Goal: Task Accomplishment & Management: Complete application form

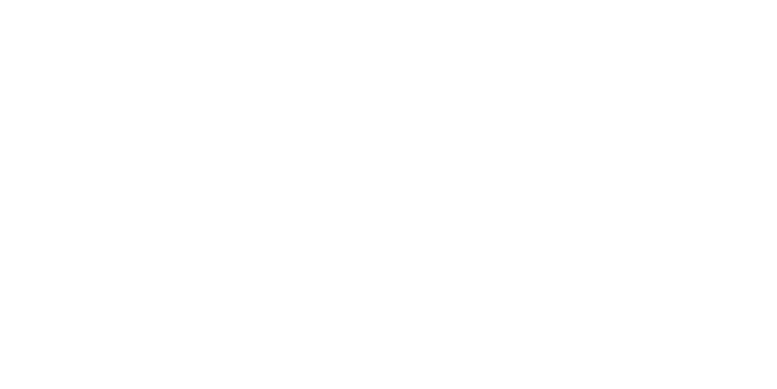
click at [328, 0] on html at bounding box center [388, 0] width 777 height 0
click at [319, 0] on html at bounding box center [388, 0] width 777 height 0
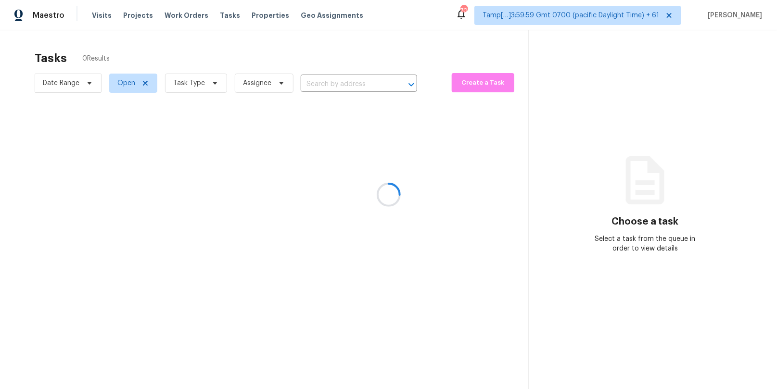
click at [318, 83] on div at bounding box center [388, 194] width 777 height 389
click at [321, 83] on div at bounding box center [388, 194] width 777 height 389
click at [320, 81] on div at bounding box center [388, 194] width 777 height 389
click at [323, 83] on div at bounding box center [388, 194] width 777 height 389
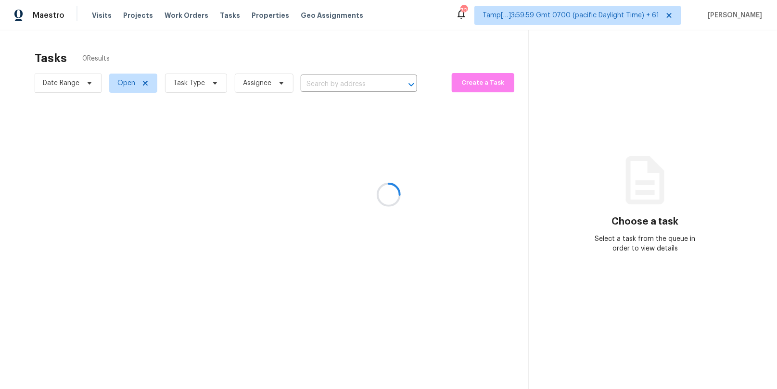
click at [323, 83] on div at bounding box center [388, 194] width 777 height 389
click at [328, 86] on div at bounding box center [388, 194] width 777 height 389
click at [326, 80] on div at bounding box center [388, 194] width 777 height 389
click at [322, 80] on div at bounding box center [388, 194] width 777 height 389
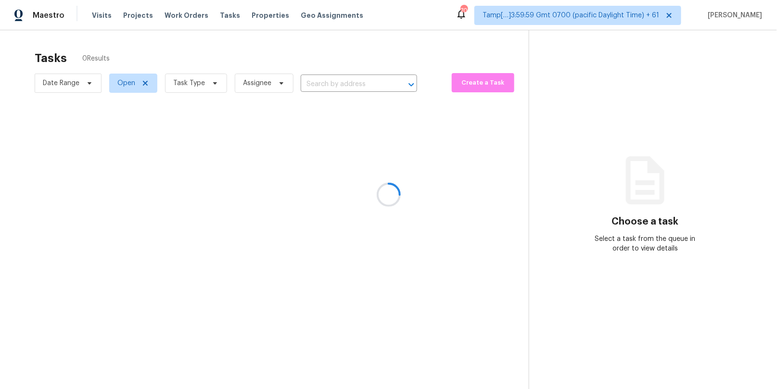
click at [322, 80] on div at bounding box center [388, 194] width 777 height 389
click at [322, 85] on div at bounding box center [388, 194] width 777 height 389
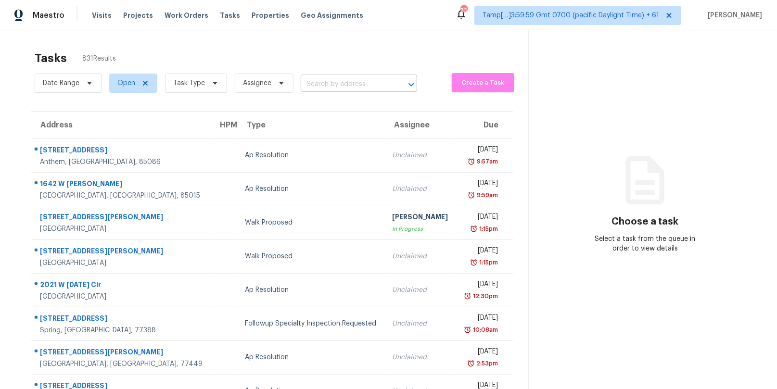
click at [315, 90] on input "text" at bounding box center [345, 84] width 89 height 15
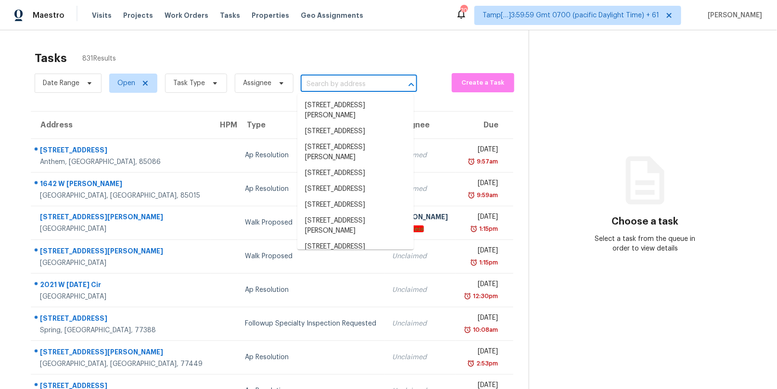
paste input "2001 Hartwell Ln, Fort Mill, SC 29707"
type input "2001 Hartwell Ln, Fort Mill, SC 29707"
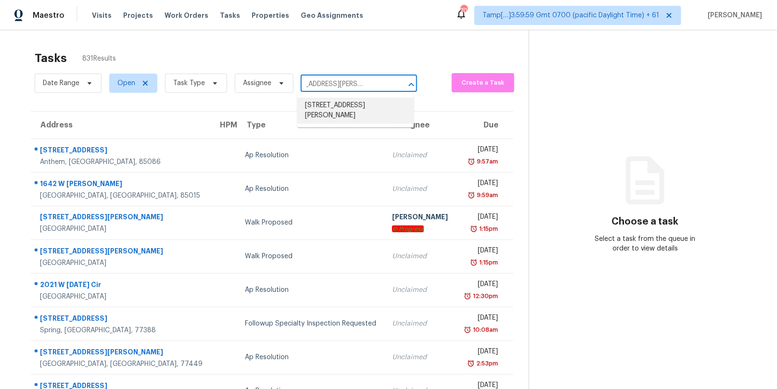
click at [334, 106] on li "2001 Hartwell Ln, Fort Mill, SC 29707" at bounding box center [355, 111] width 116 height 26
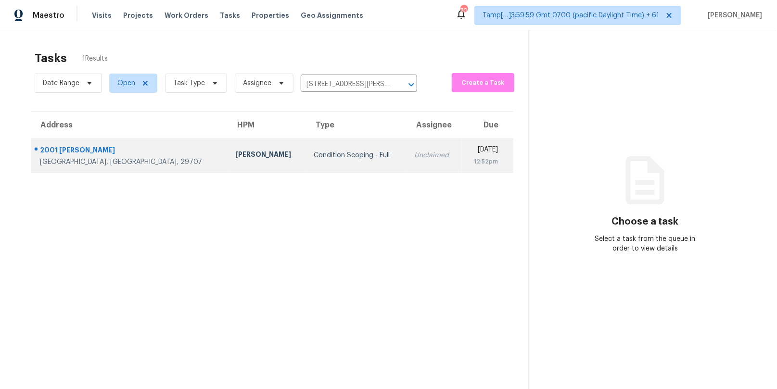
click at [407, 149] on td "Unclaimed" at bounding box center [434, 156] width 55 height 34
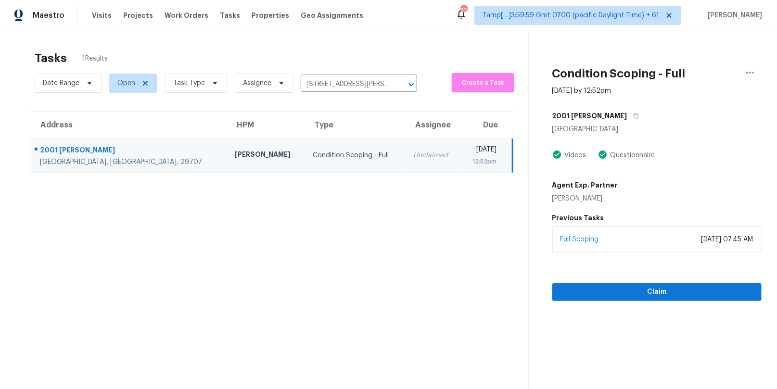
click at [636, 241] on div "Full Scoping October 08, 2025 at 07:45 AM" at bounding box center [657, 240] width 210 height 26
click at [627, 300] on section "Condition Scoping - Full Oct 9th 2025 by 12:52pm 2001 Hartwell Ln Fort Mill, SC…" at bounding box center [645, 224] width 233 height 389
click at [631, 291] on span "Claim" at bounding box center [657, 292] width 194 height 12
click at [628, 295] on span "Claim" at bounding box center [657, 292] width 194 height 12
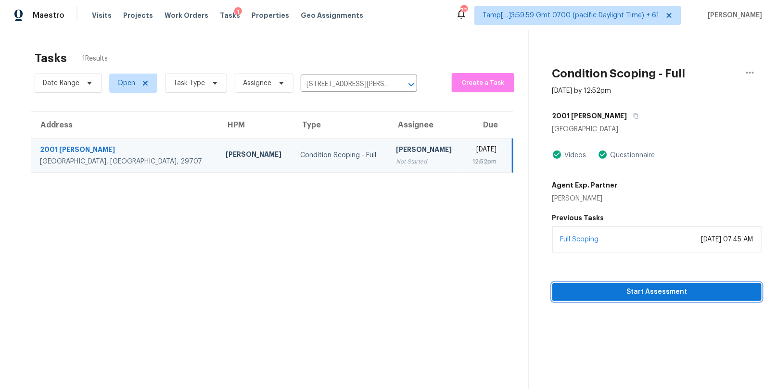
click at [617, 293] on span "Start Assessment" at bounding box center [657, 292] width 194 height 12
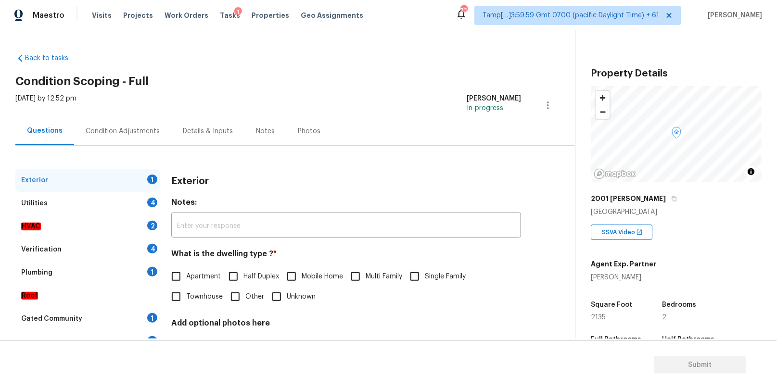
scroll to position [18, 0]
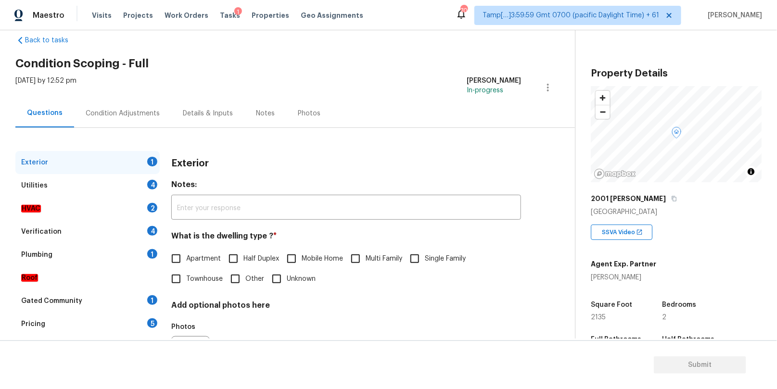
click at [418, 260] on input "Single Family" at bounding box center [415, 259] width 20 height 20
checkbox input "true"
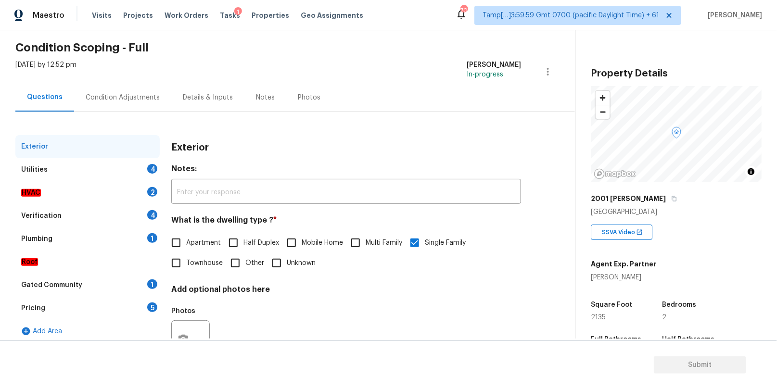
scroll to position [74, 0]
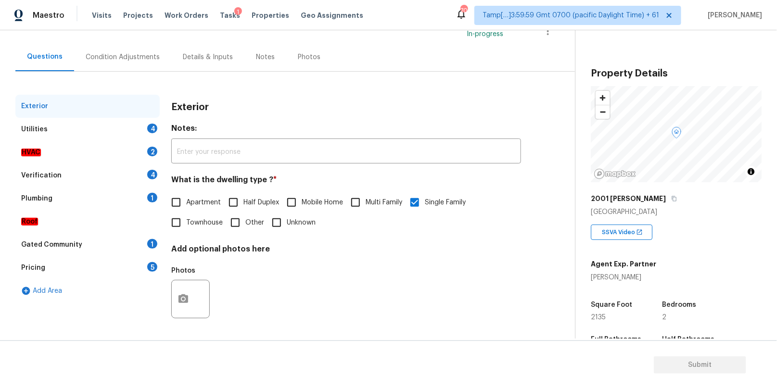
click at [126, 128] on div "Utilities 4" at bounding box center [87, 129] width 144 height 23
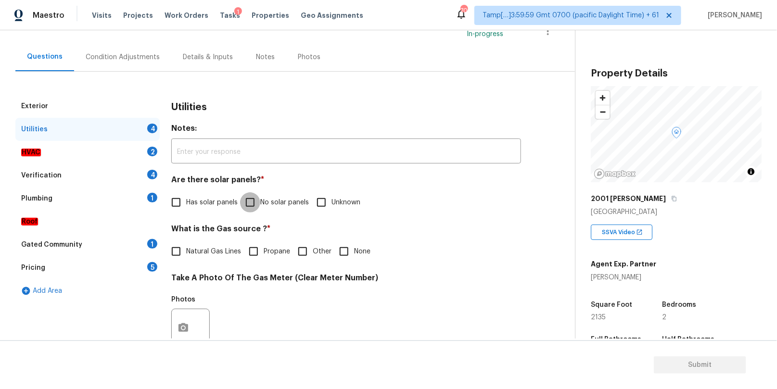
click at [255, 197] on input "No solar panels" at bounding box center [250, 202] width 20 height 20
checkbox input "true"
click at [349, 253] on input "None" at bounding box center [344, 251] width 20 height 20
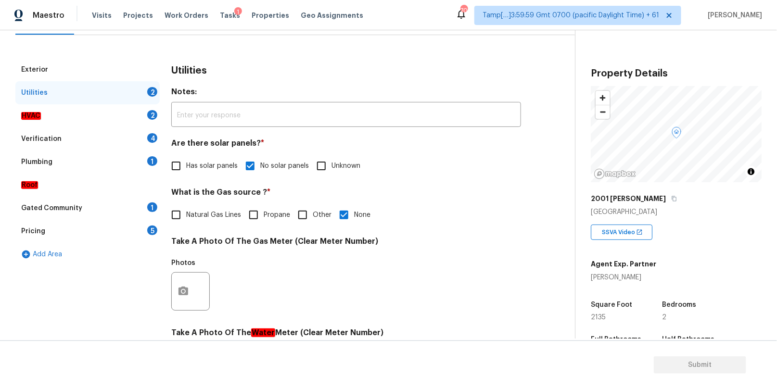
scroll to position [95, 0]
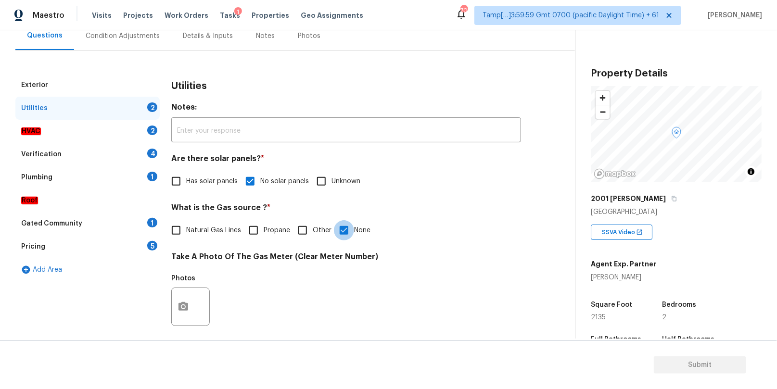
click at [345, 233] on input "None" at bounding box center [344, 230] width 20 height 20
click at [345, 230] on input "None" at bounding box center [344, 230] width 20 height 20
checkbox input "true"
click at [110, 122] on div "HVAC 2" at bounding box center [87, 131] width 144 height 23
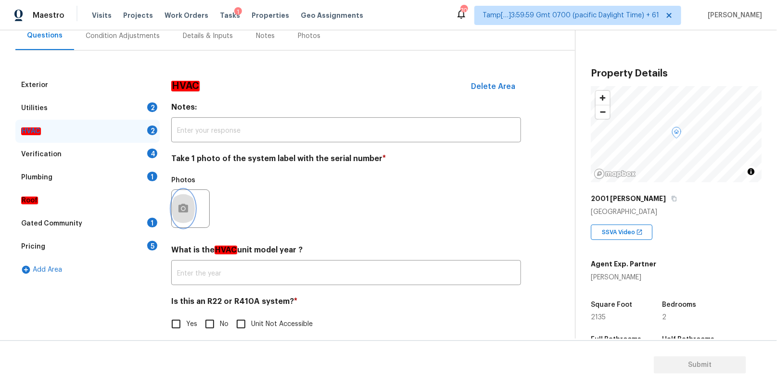
click at [184, 210] on icon "button" at bounding box center [184, 209] width 12 height 12
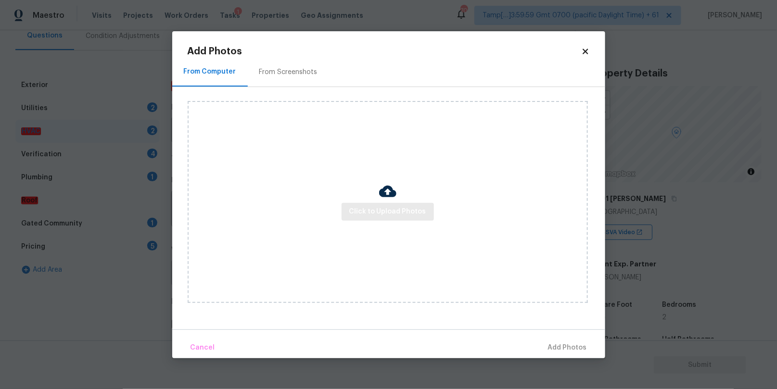
click at [365, 222] on div "Click to Upload Photos" at bounding box center [388, 202] width 400 height 202
click at [366, 214] on span "Click to Upload Photos" at bounding box center [387, 212] width 77 height 12
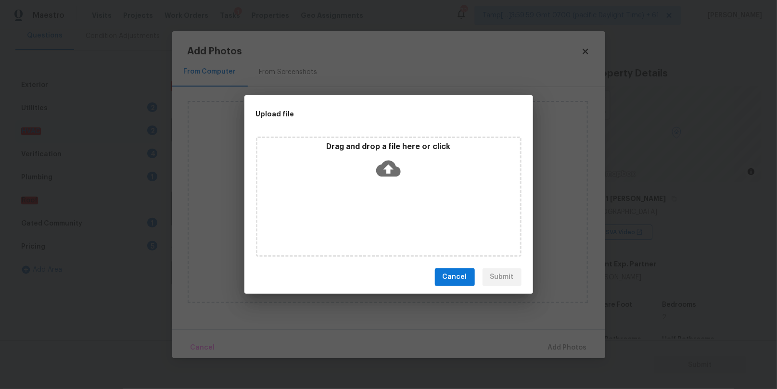
click at [377, 152] on div "Drag and drop a file here or click" at bounding box center [388, 162] width 263 height 41
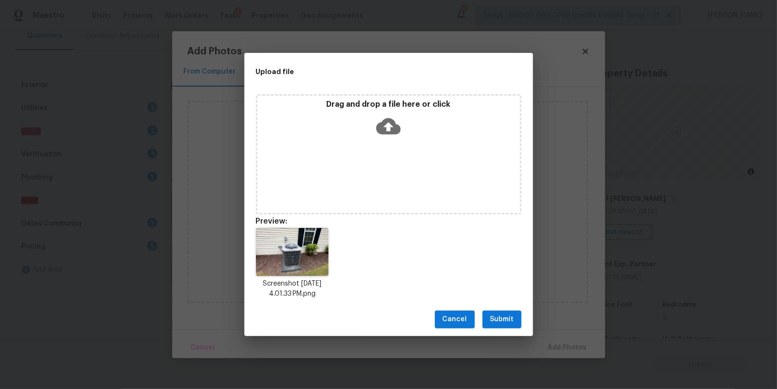
click at [492, 311] on button "Submit" at bounding box center [502, 320] width 39 height 18
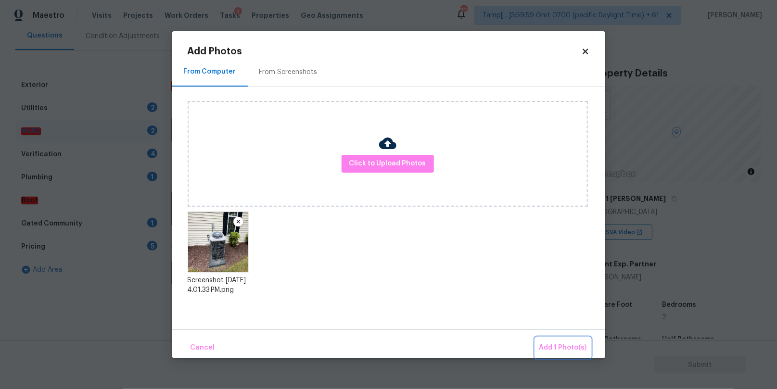
click at [555, 347] on span "Add 1 Photo(s)" at bounding box center [563, 348] width 48 height 12
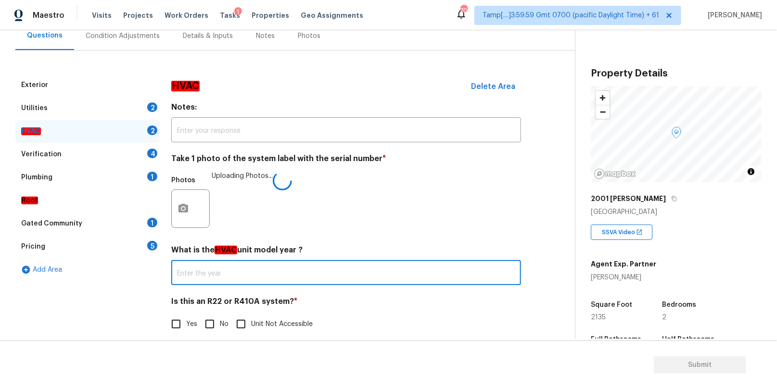
click at [257, 268] on input "text" at bounding box center [346, 274] width 350 height 23
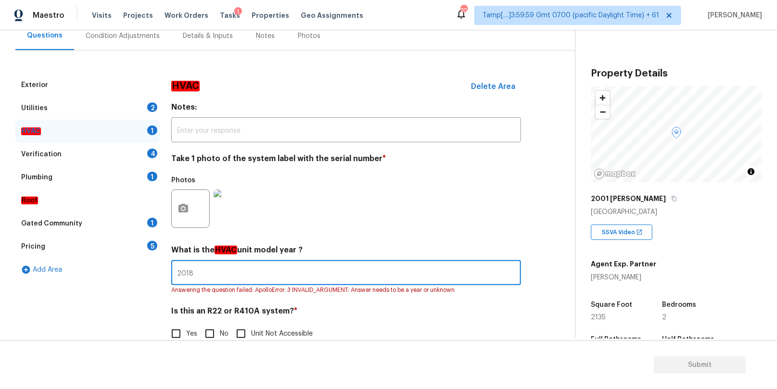
type input "2018"
click at [210, 334] on input "No" at bounding box center [210, 334] width 20 height 20
checkbox input "true"
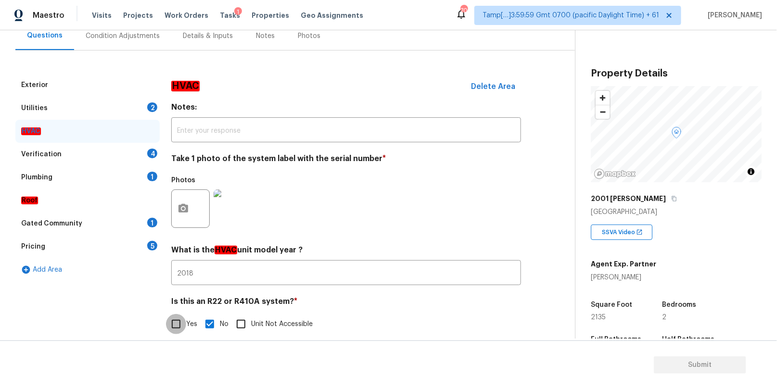
click at [174, 325] on input "Yes" at bounding box center [176, 324] width 20 height 20
checkbox input "true"
checkbox input "false"
click at [105, 152] on div "Verification 4" at bounding box center [87, 154] width 144 height 23
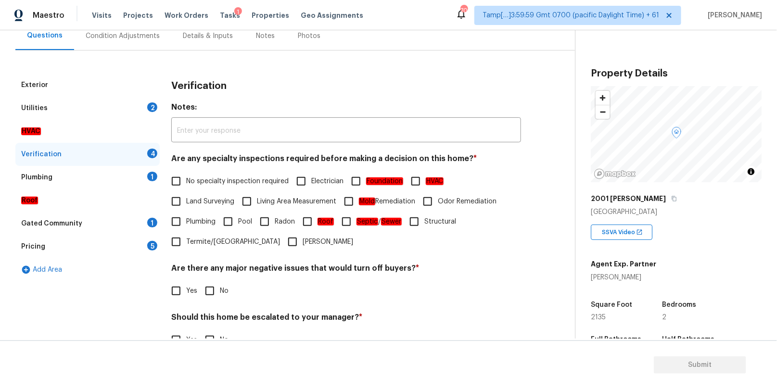
click at [177, 179] on input "No specialty inspection required" at bounding box center [176, 181] width 20 height 20
checkbox input "true"
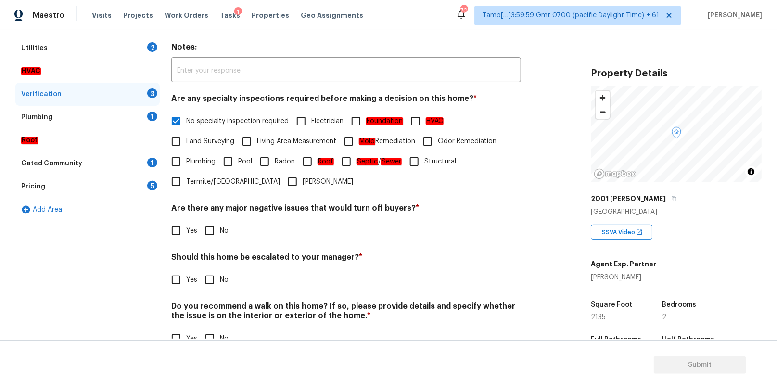
scroll to position [168, 0]
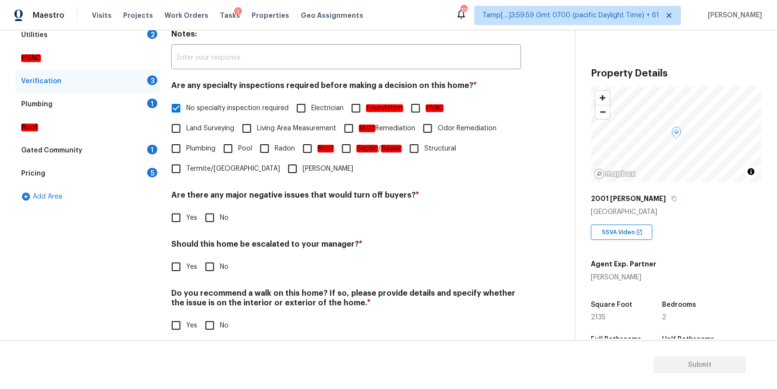
click at [212, 218] on input "No" at bounding box center [210, 218] width 20 height 20
checkbox input "true"
click at [207, 272] on input "No" at bounding box center [210, 267] width 20 height 20
checkbox input "true"
click at [206, 324] on input "No" at bounding box center [210, 326] width 20 height 20
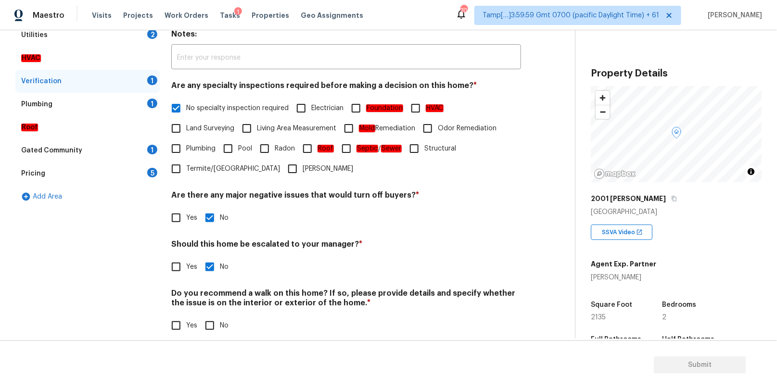
checkbox input "true"
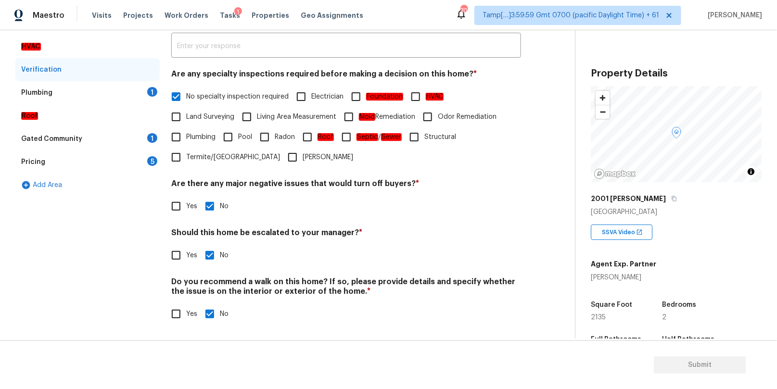
click at [130, 90] on div "Plumbing 1" at bounding box center [87, 92] width 144 height 23
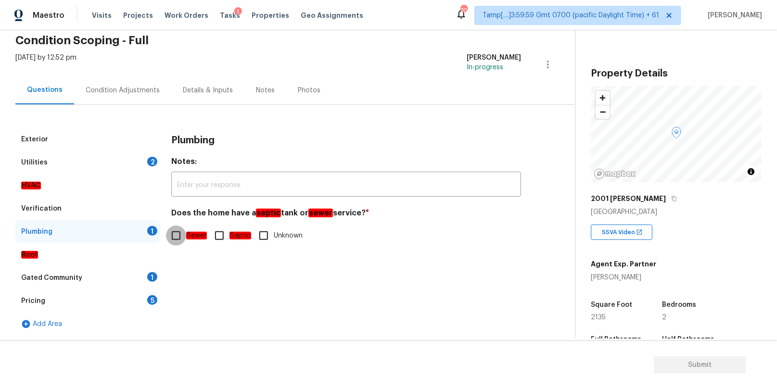
click at [175, 240] on input "Sewer" at bounding box center [176, 236] width 20 height 20
checkbox input "true"
click at [129, 160] on div "Utilities 2" at bounding box center [87, 162] width 144 height 23
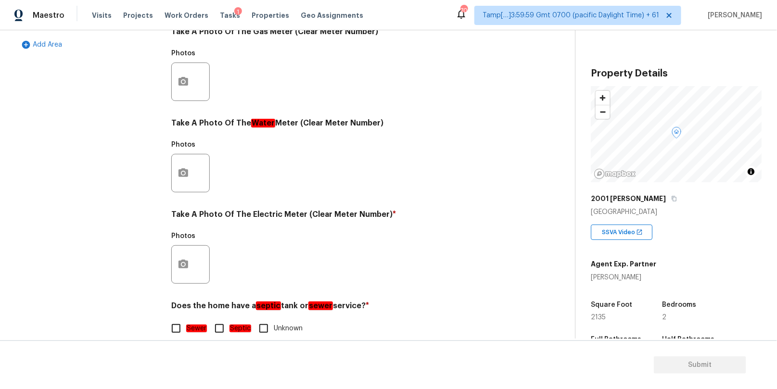
scroll to position [335, 0]
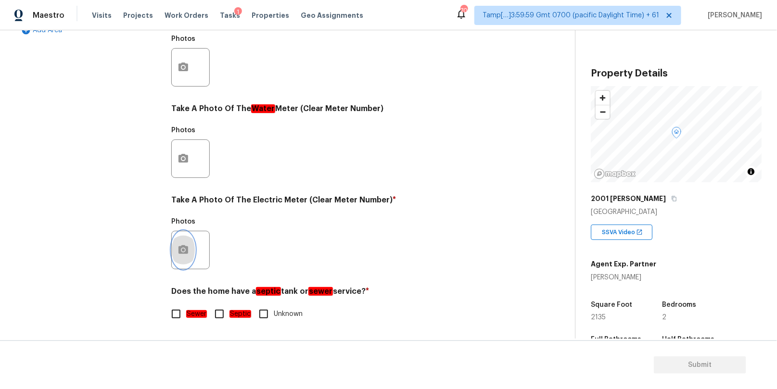
click at [192, 248] on button "button" at bounding box center [183, 250] width 23 height 38
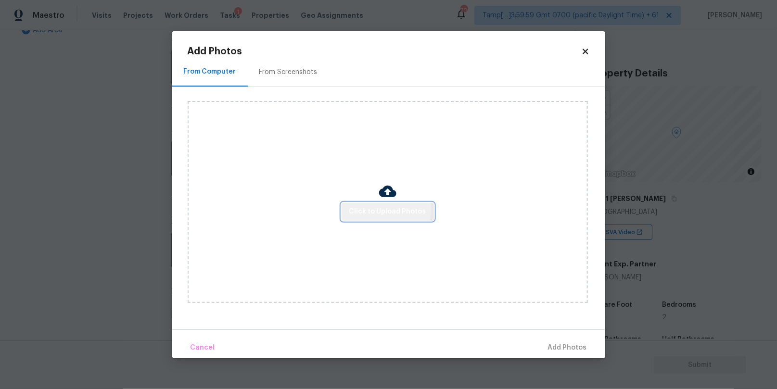
click at [365, 209] on span "Click to Upload Photos" at bounding box center [387, 212] width 77 height 12
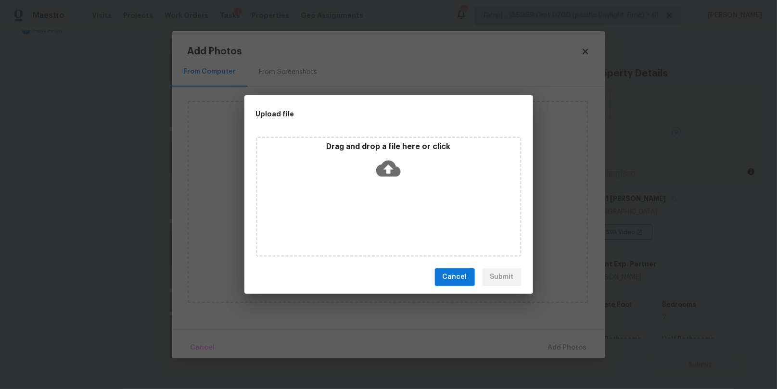
click at [373, 165] on div "Drag and drop a file here or click" at bounding box center [388, 162] width 263 height 41
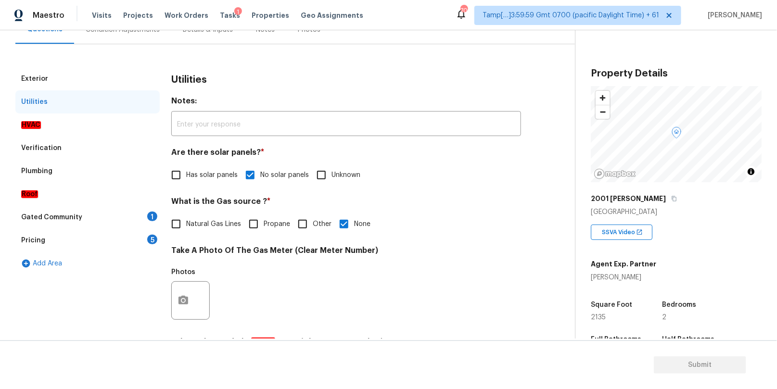
click at [99, 221] on div "Gated Community 1" at bounding box center [87, 217] width 144 height 23
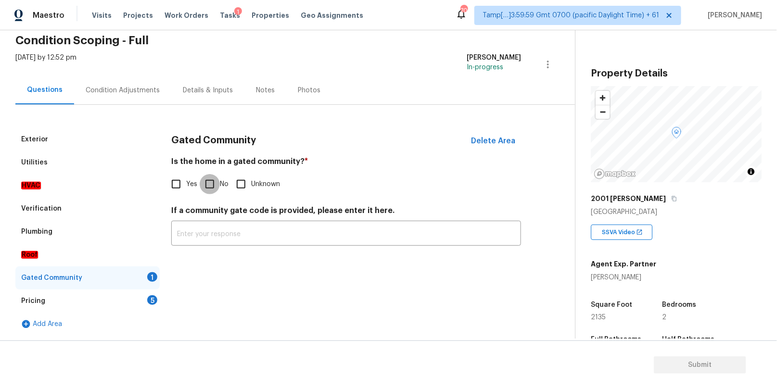
click at [211, 185] on input "No" at bounding box center [210, 184] width 20 height 20
checkbox input "true"
click at [76, 303] on div "Pricing 5" at bounding box center [87, 301] width 144 height 23
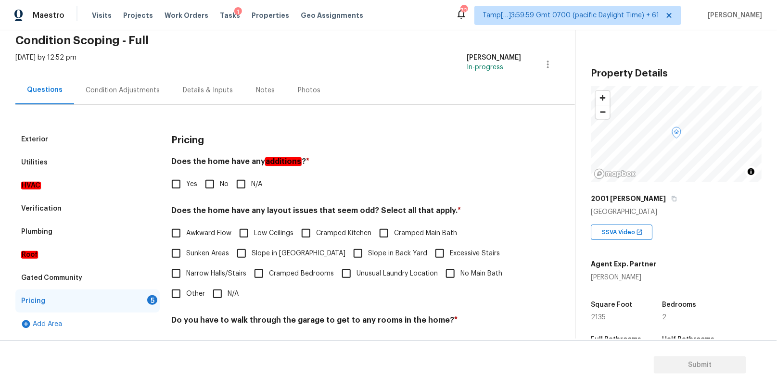
click at [209, 185] on input "No" at bounding box center [210, 184] width 20 height 20
checkbox input "true"
click at [219, 295] on input "N/A" at bounding box center [217, 294] width 20 height 20
checkbox input "true"
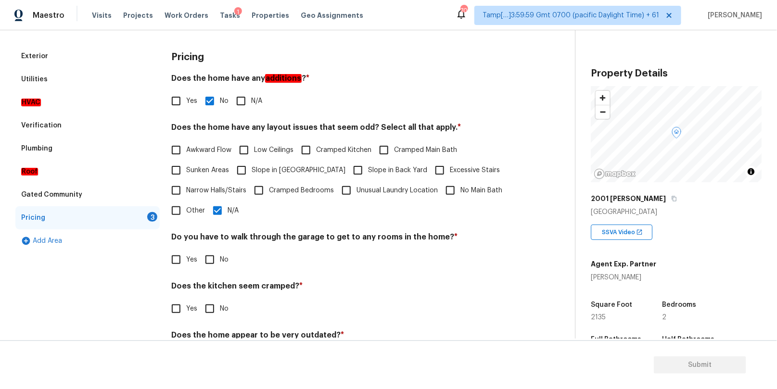
scroll to position [149, 0]
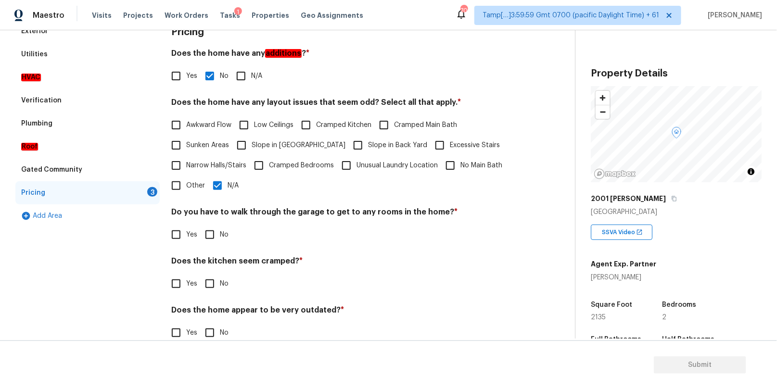
click at [211, 233] on input "No" at bounding box center [210, 235] width 20 height 20
checkbox input "true"
click at [208, 286] on input "No" at bounding box center [210, 285] width 20 height 20
checkbox input "true"
click at [212, 338] on input "No" at bounding box center [210, 334] width 20 height 20
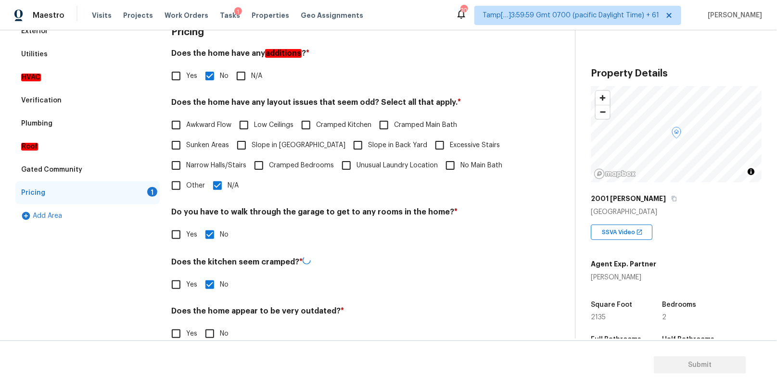
checkbox input "true"
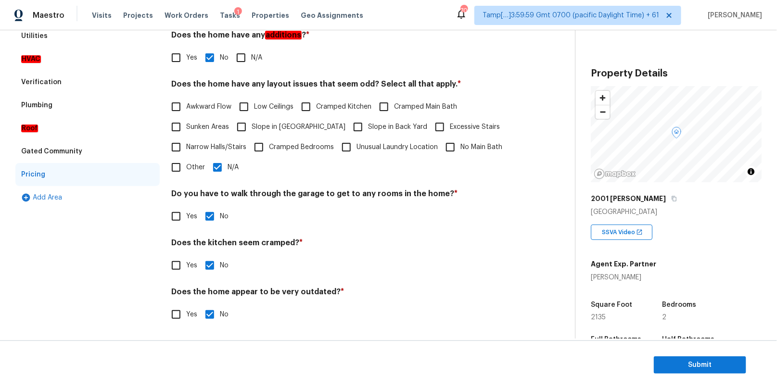
scroll to position [0, 0]
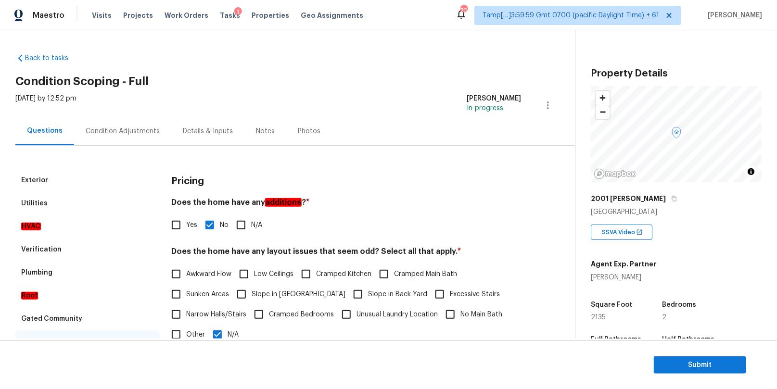
click at [101, 135] on div "Condition Adjustments" at bounding box center [123, 132] width 74 height 10
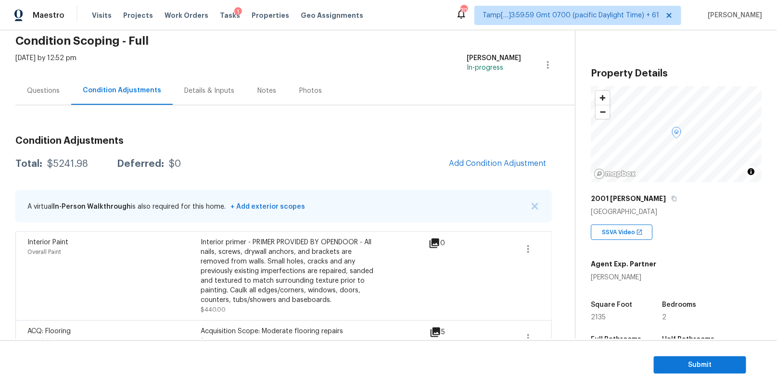
scroll to position [18, 0]
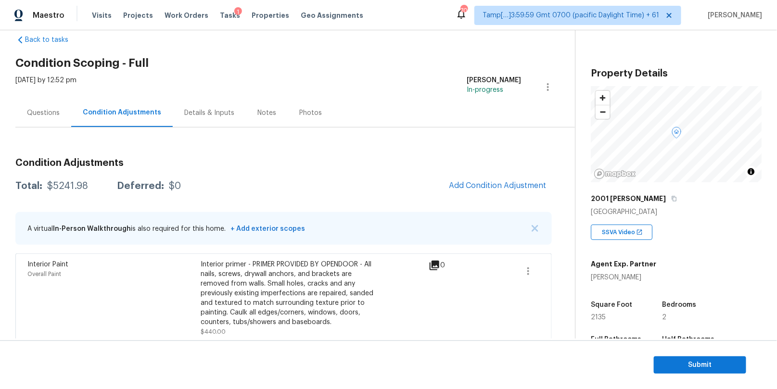
click at [46, 112] on div "Questions" at bounding box center [43, 113] width 33 height 10
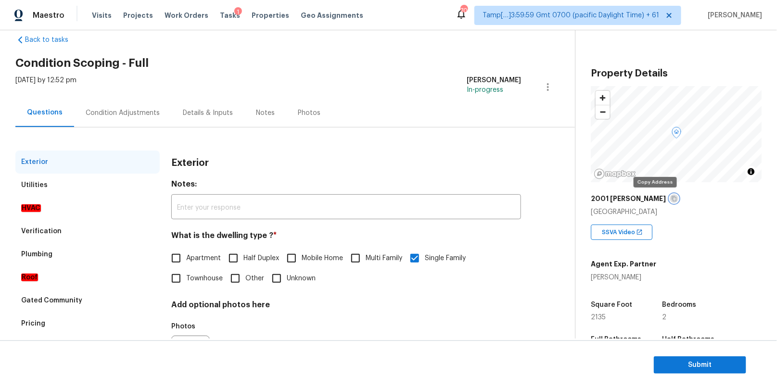
click at [671, 197] on icon "button" at bounding box center [674, 199] width 6 height 6
click at [16, 39] on icon at bounding box center [20, 40] width 10 height 10
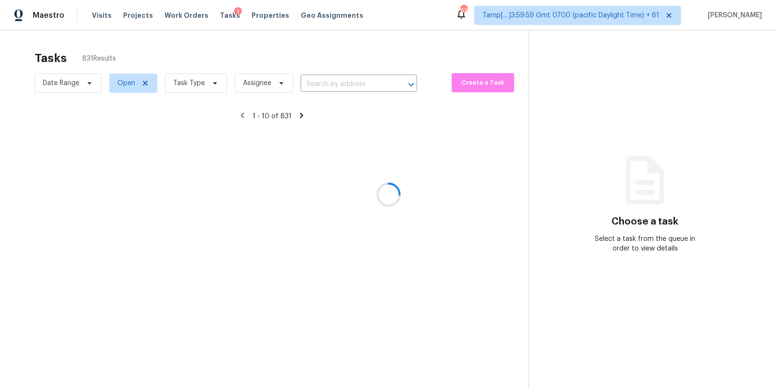
click at [316, 88] on div at bounding box center [388, 194] width 777 height 389
click at [321, 83] on div at bounding box center [388, 194] width 777 height 389
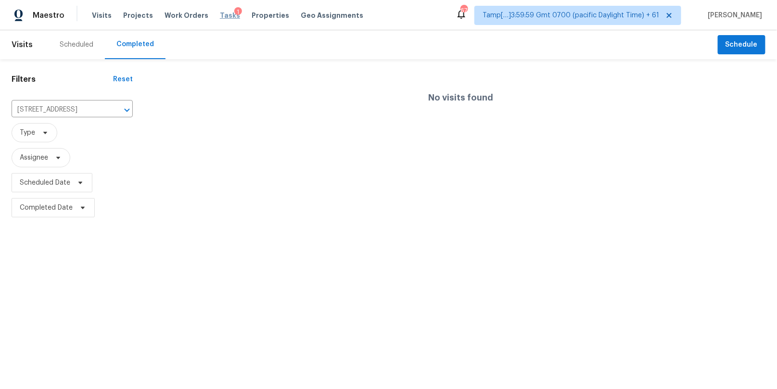
click at [221, 16] on span "Tasks" at bounding box center [230, 15] width 20 height 7
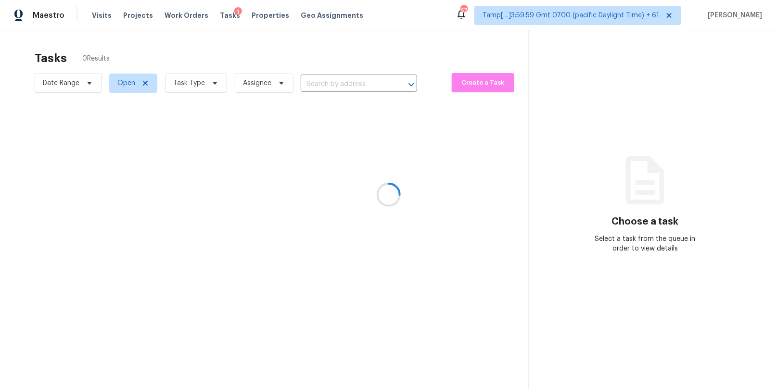
click at [337, 89] on div at bounding box center [388, 194] width 777 height 389
click at [337, 84] on div at bounding box center [388, 194] width 777 height 389
click at [336, 82] on div at bounding box center [388, 194] width 777 height 389
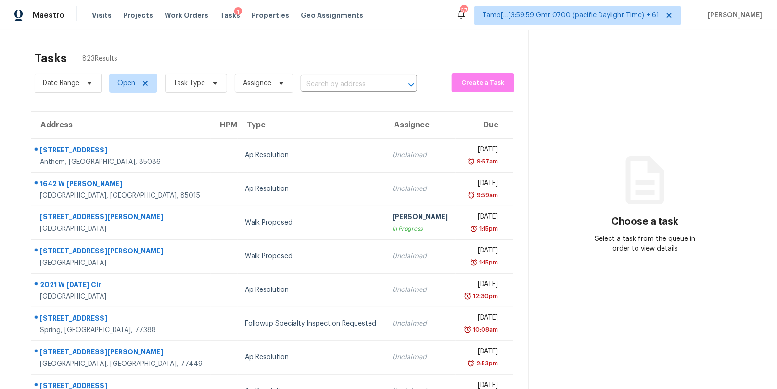
click at [328, 82] on input "text" at bounding box center [345, 84] width 89 height 15
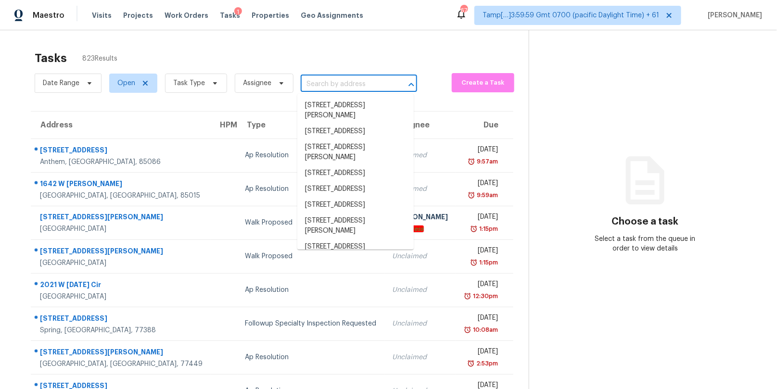
click at [328, 82] on input "text" at bounding box center [345, 84] width 89 height 15
paste input "2001 Hartwell Ln, Fort Mill, SC 29707"
type input "2001 Hartwell Ln, Fort Mill, SC 29707"
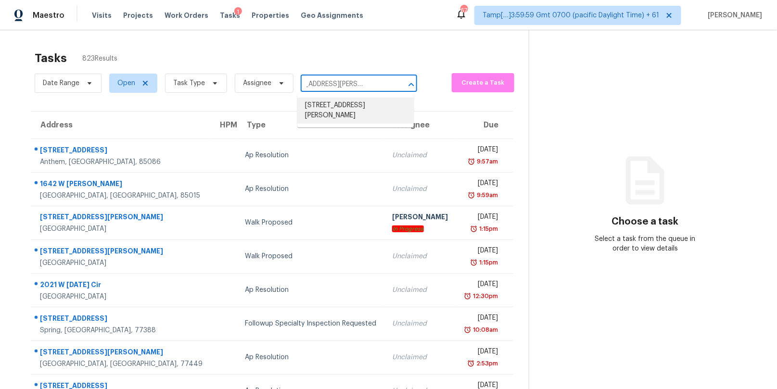
click at [352, 108] on li "2001 Hartwell Ln, Fort Mill, SC 29707" at bounding box center [355, 111] width 116 height 26
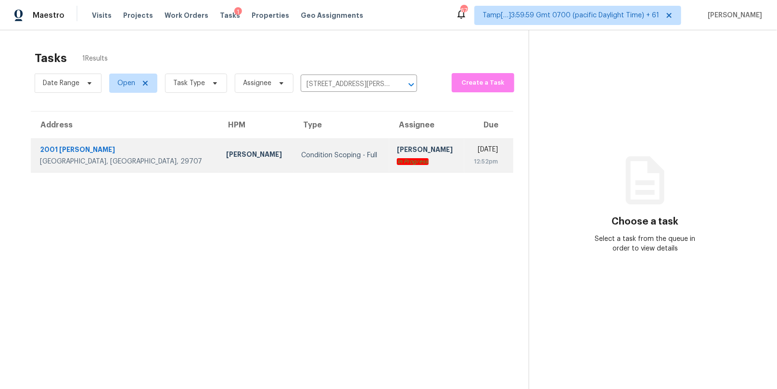
click at [472, 157] on div "12:52pm" at bounding box center [485, 162] width 26 height 10
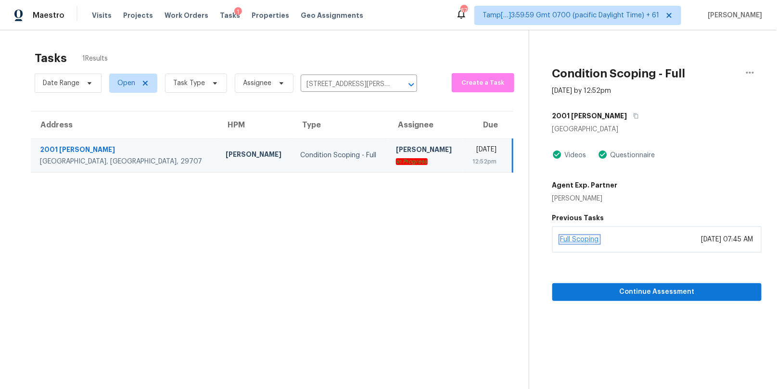
click at [584, 238] on link "Full Scoping" at bounding box center [579, 239] width 38 height 7
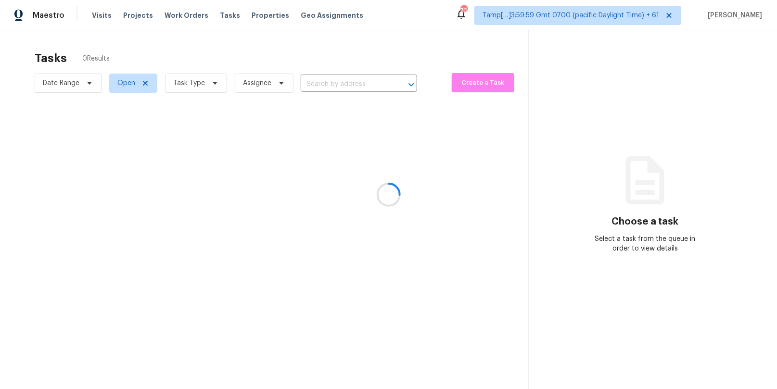
click at [331, 86] on div at bounding box center [388, 194] width 777 height 389
click at [327, 79] on div at bounding box center [388, 194] width 777 height 389
click at [324, 84] on div at bounding box center [388, 194] width 777 height 389
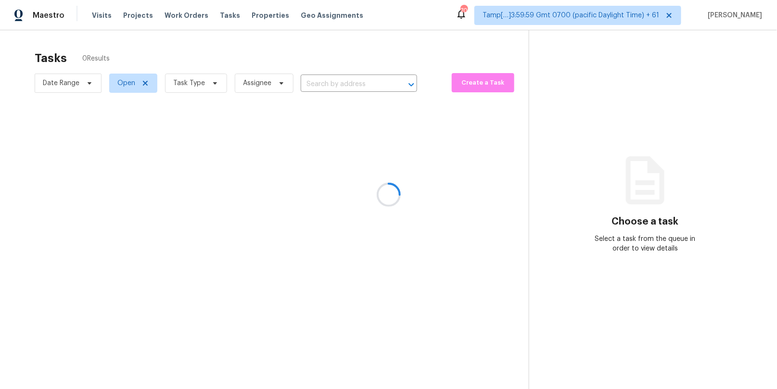
click at [326, 87] on div at bounding box center [388, 194] width 777 height 389
click at [311, 84] on div at bounding box center [388, 194] width 777 height 389
click at [320, 85] on div at bounding box center [388, 194] width 777 height 389
click at [326, 86] on div at bounding box center [388, 194] width 777 height 389
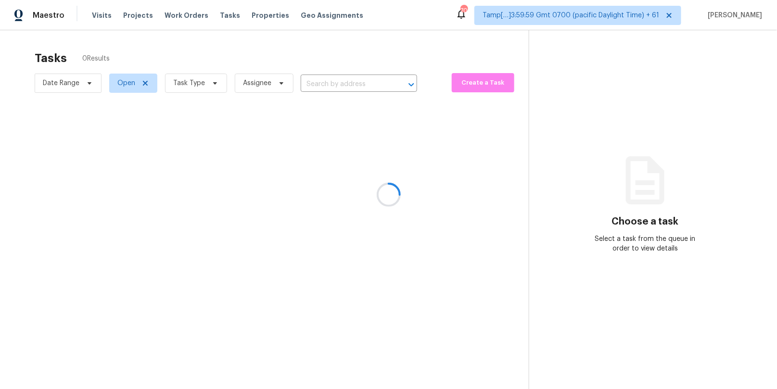
click at [317, 85] on div at bounding box center [388, 194] width 777 height 389
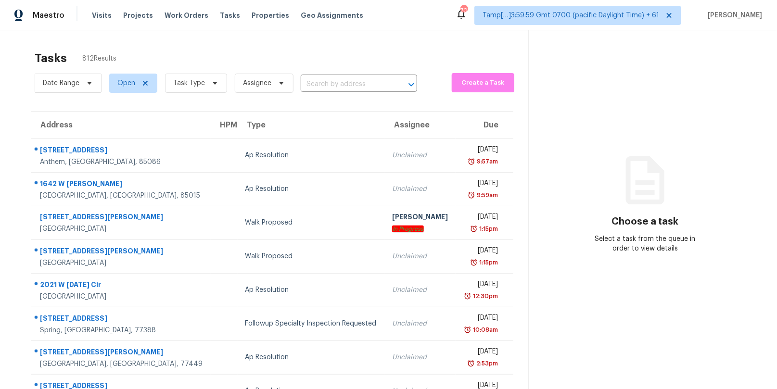
click at [317, 85] on input "text" at bounding box center [345, 84] width 89 height 15
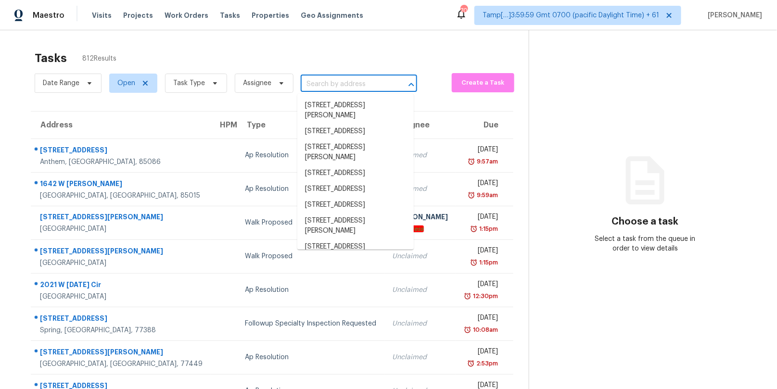
paste input "[STREET_ADDRESS][PERSON_NAME][PERSON_NAME]"
type input "[STREET_ADDRESS][PERSON_NAME][PERSON_NAME]"
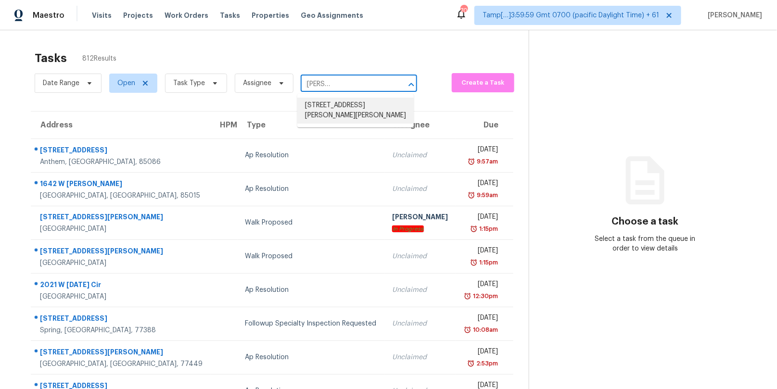
click at [333, 108] on li "[STREET_ADDRESS][PERSON_NAME][PERSON_NAME]" at bounding box center [355, 111] width 116 height 26
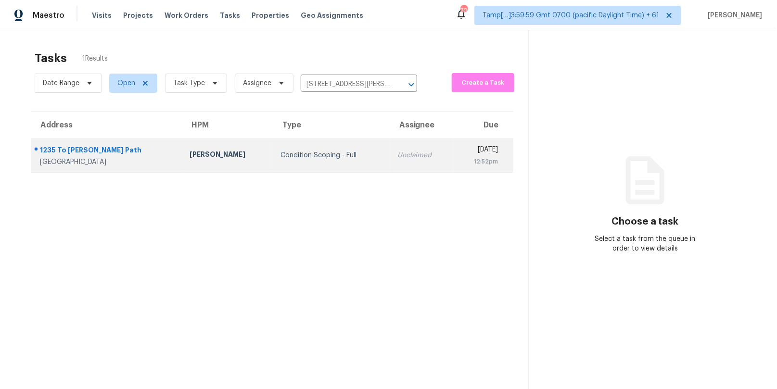
click at [390, 153] on td "Unclaimed" at bounding box center [422, 156] width 64 height 34
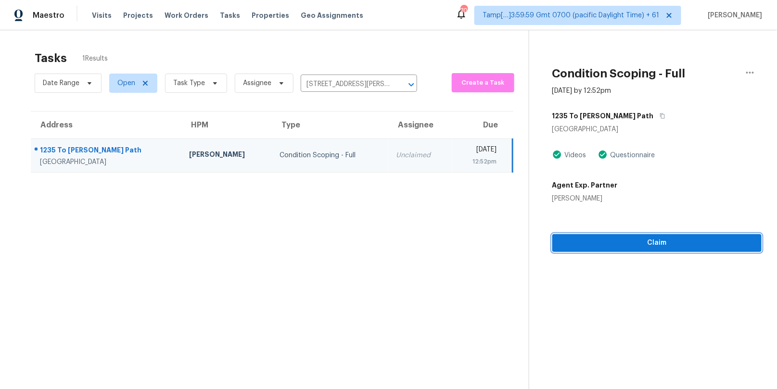
click at [630, 242] on span "Claim" at bounding box center [657, 243] width 194 height 12
click at [587, 241] on span "Claim" at bounding box center [657, 243] width 194 height 12
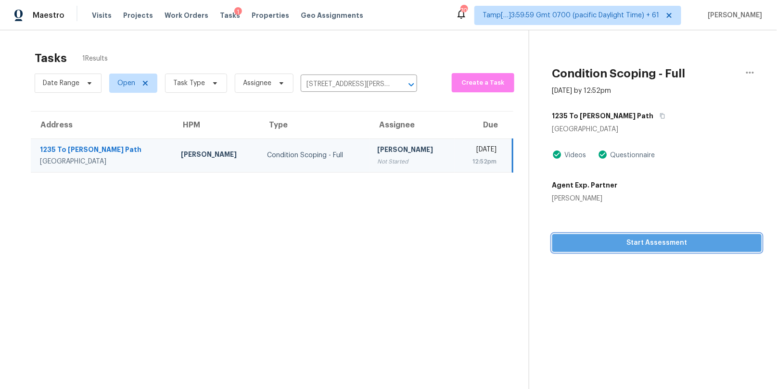
click at [569, 234] on button "Start Assessment" at bounding box center [657, 243] width 210 height 18
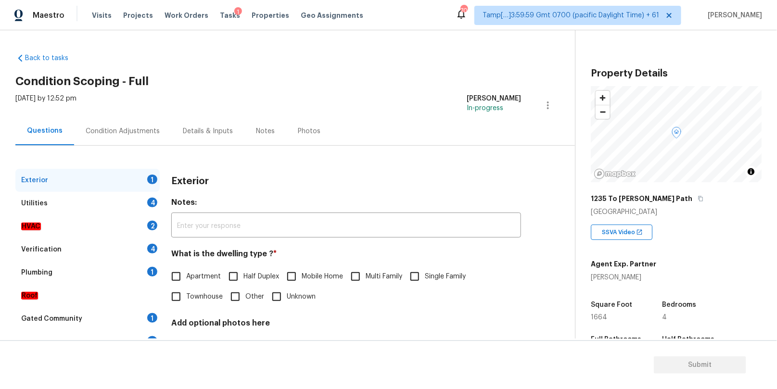
click at [414, 276] on input "Single Family" at bounding box center [415, 277] width 20 height 20
checkbox input "true"
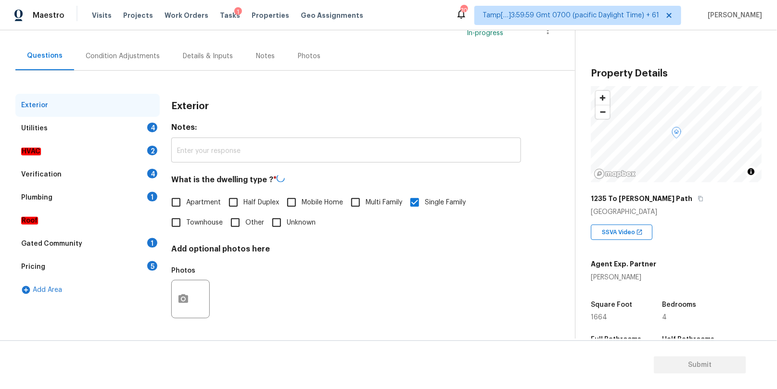
scroll to position [75, 0]
click at [115, 129] on div "Utilities 4" at bounding box center [87, 129] width 144 height 23
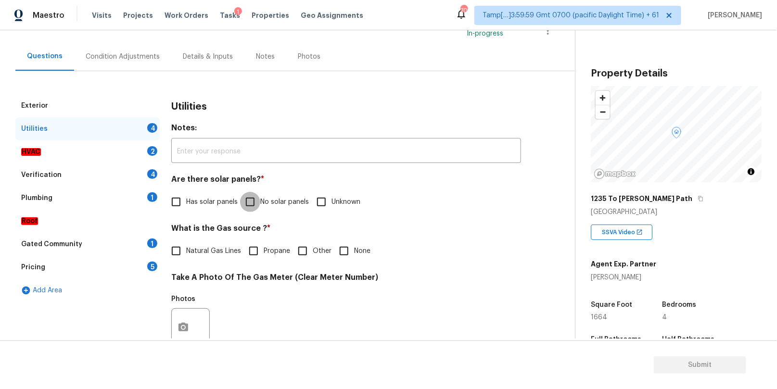
click at [248, 201] on input "No solar panels" at bounding box center [250, 202] width 20 height 20
checkbox input "true"
click at [178, 249] on input "Natural Gas Lines" at bounding box center [176, 251] width 20 height 20
checkbox input "true"
click at [117, 148] on div "HVAC 2" at bounding box center [87, 151] width 144 height 23
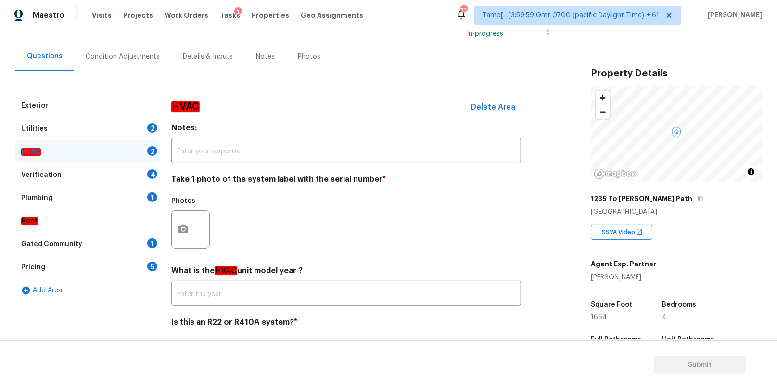
click at [131, 137] on div "Utilities 2" at bounding box center [87, 128] width 144 height 23
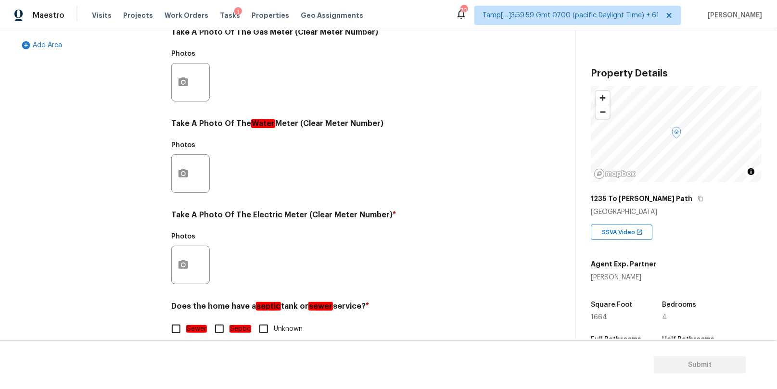
scroll to position [335, 0]
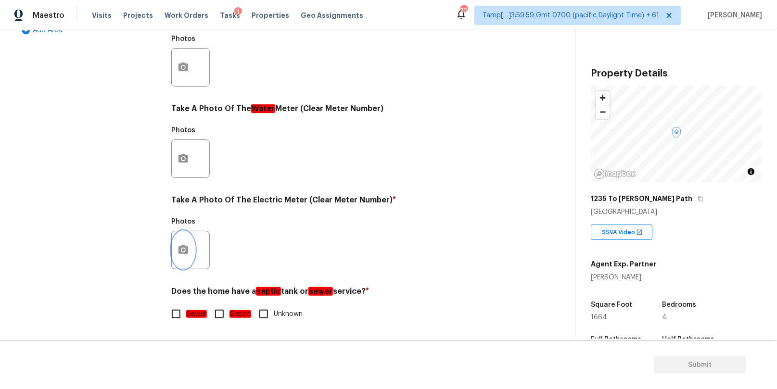
click at [185, 249] on icon "button" at bounding box center [184, 250] width 12 height 12
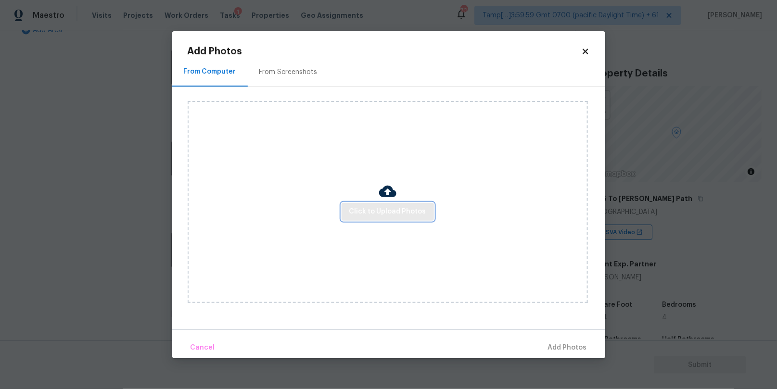
click at [367, 209] on span "Click to Upload Photos" at bounding box center [387, 212] width 77 height 12
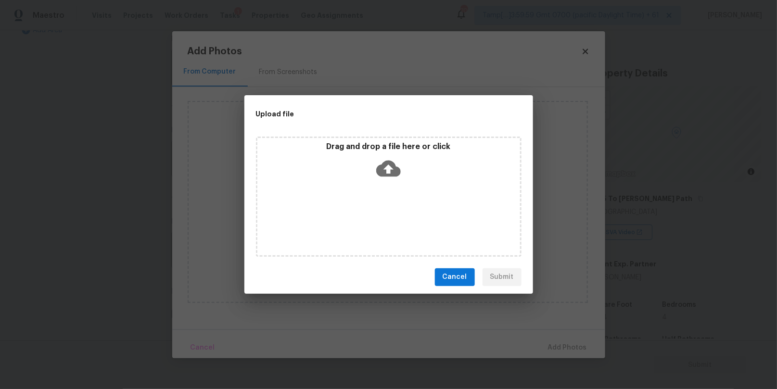
click at [390, 175] on icon at bounding box center [388, 168] width 25 height 16
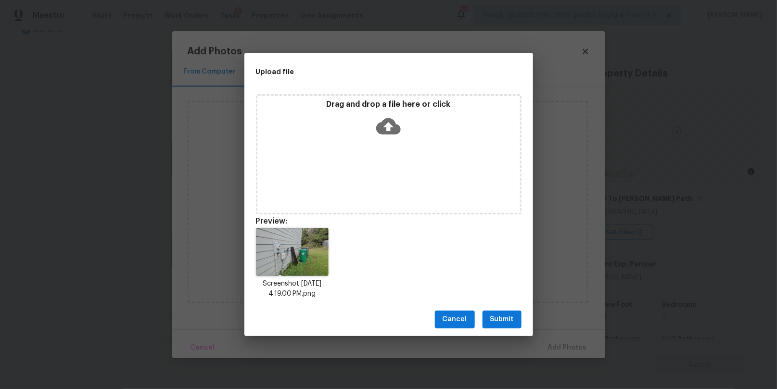
click at [497, 317] on span "Submit" at bounding box center [502, 320] width 24 height 12
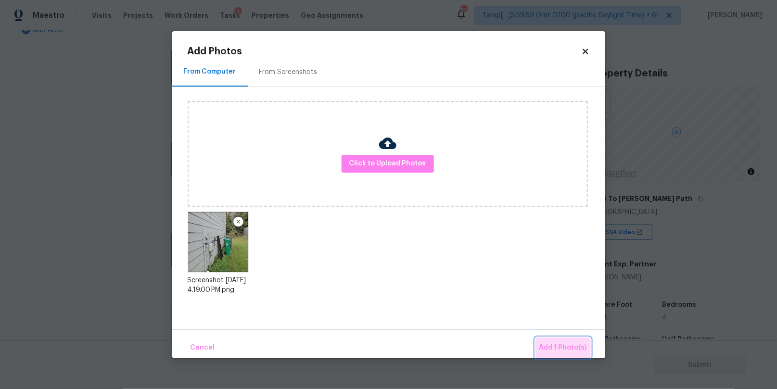
click at [563, 351] on span "Add 1 Photo(s)" at bounding box center [563, 348] width 48 height 12
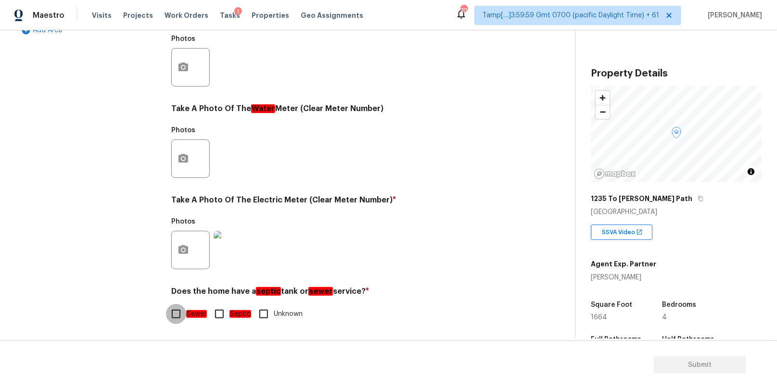
click at [178, 312] on input "Sewer" at bounding box center [176, 314] width 20 height 20
checkbox input "true"
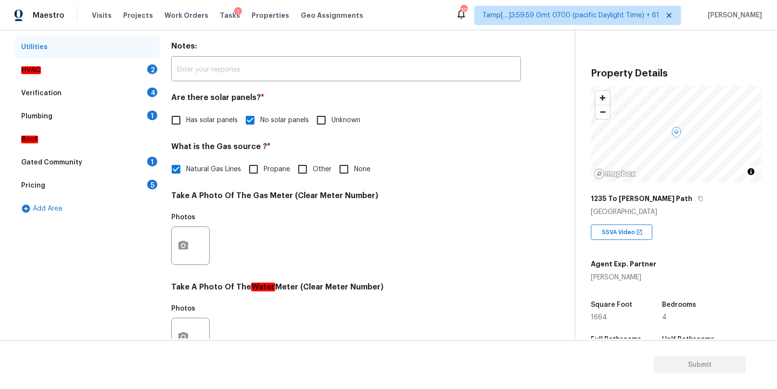
scroll to position [92, 0]
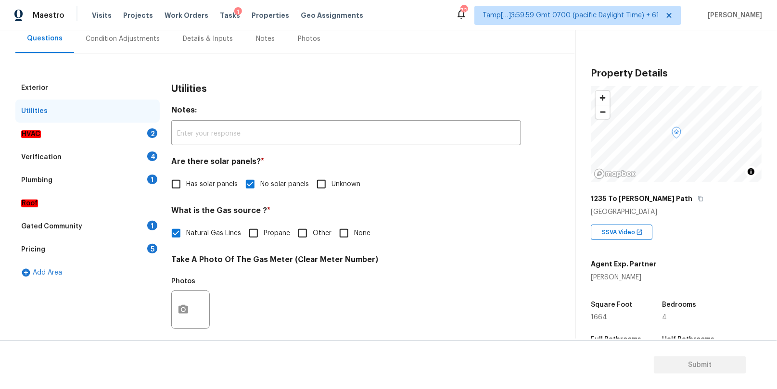
click at [102, 134] on div "HVAC 2" at bounding box center [87, 134] width 144 height 23
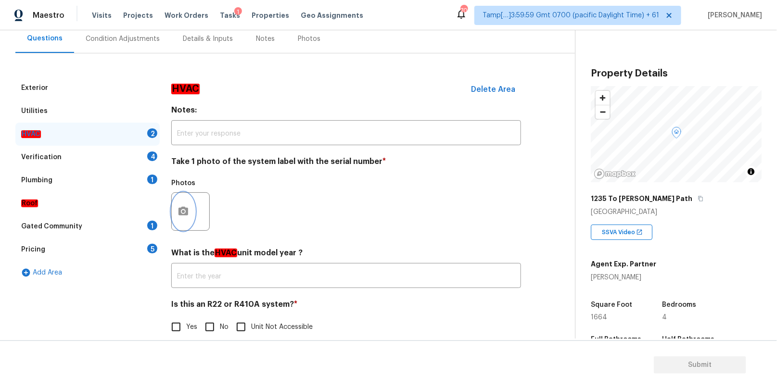
click at [184, 212] on circle "button" at bounding box center [183, 211] width 3 height 3
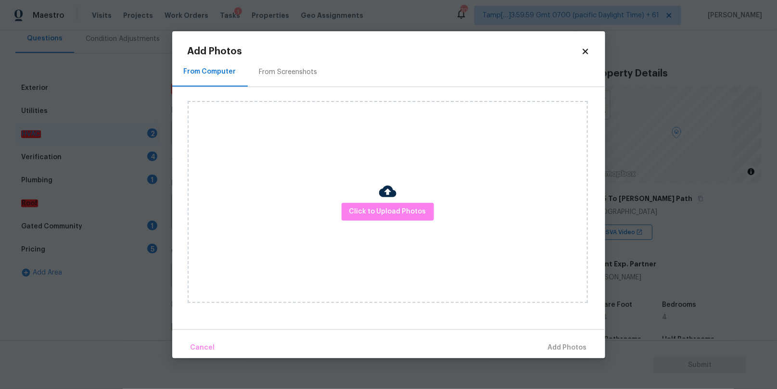
click at [377, 222] on div "Click to Upload Photos" at bounding box center [388, 202] width 400 height 202
click at [374, 206] on span "Click to Upload Photos" at bounding box center [387, 212] width 77 height 12
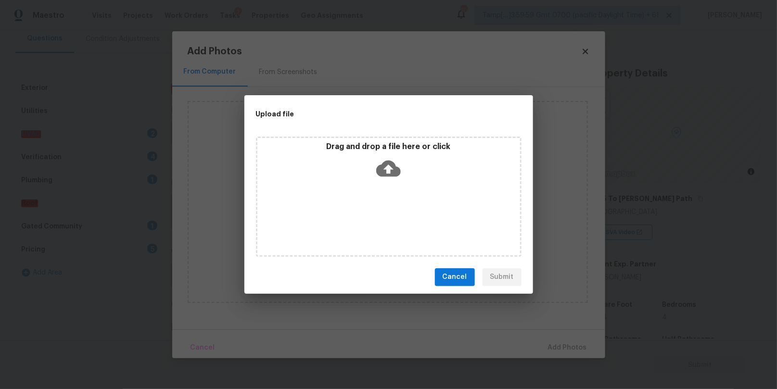
click at [374, 191] on div "Drag and drop a file here or click" at bounding box center [389, 197] width 266 height 120
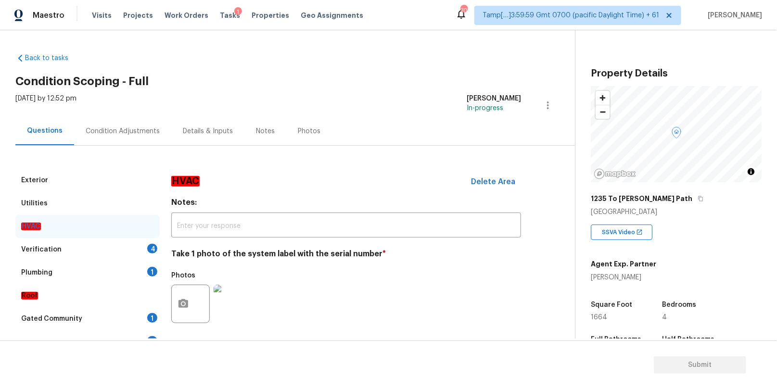
scroll to position [106, 0]
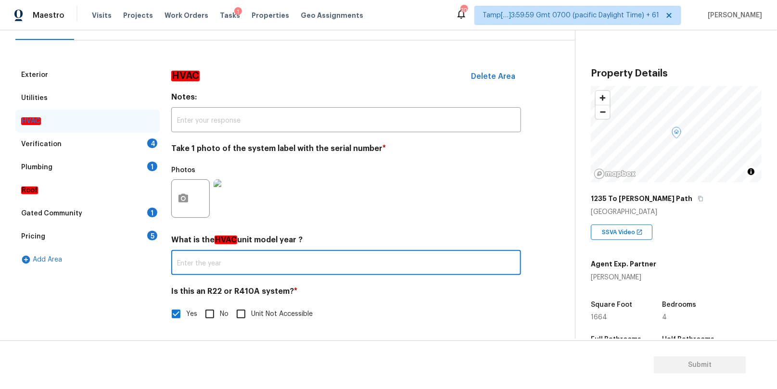
click at [200, 266] on input "text" at bounding box center [346, 264] width 350 height 23
type input "2018"
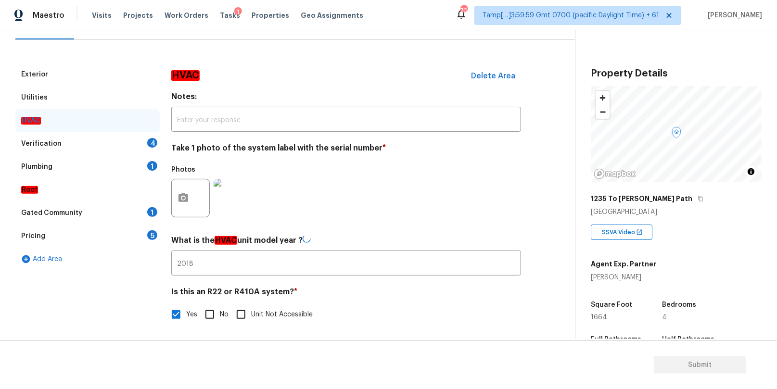
click at [104, 136] on div "Verification 4" at bounding box center [87, 143] width 144 height 23
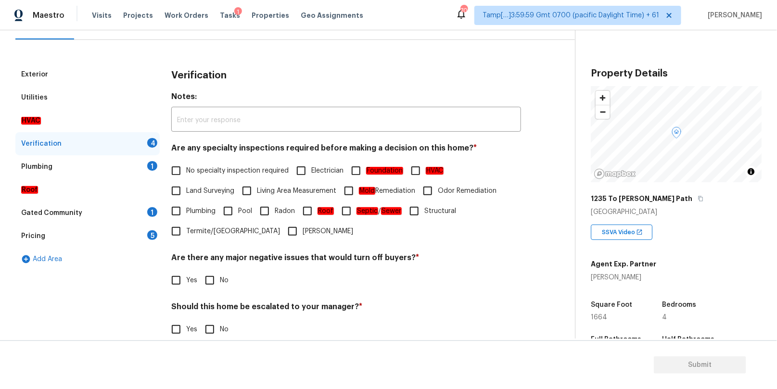
click at [176, 169] on input "No specialty inspection required" at bounding box center [176, 171] width 20 height 20
checkbox input "true"
click at [109, 165] on div "Plumbing 1" at bounding box center [87, 166] width 144 height 23
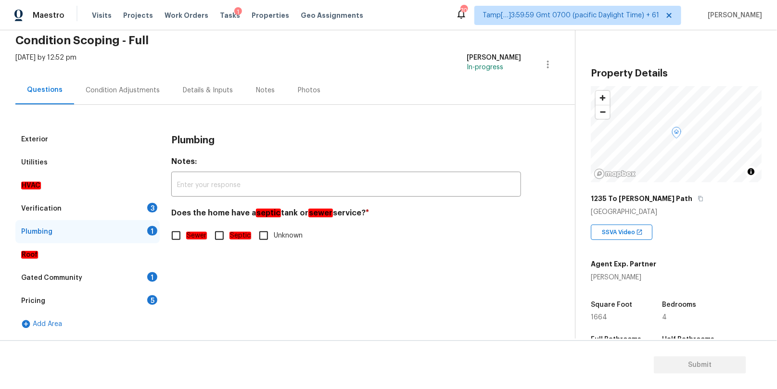
click at [178, 236] on input "Sewer" at bounding box center [176, 236] width 20 height 20
checkbox input "true"
click at [124, 208] on div "Verification 3" at bounding box center [87, 208] width 144 height 23
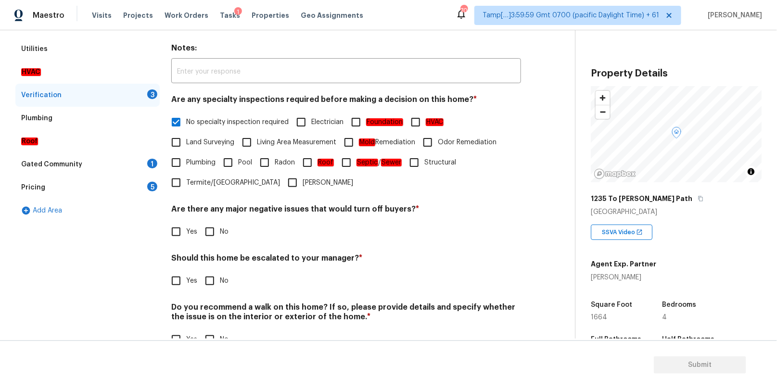
scroll to position [180, 0]
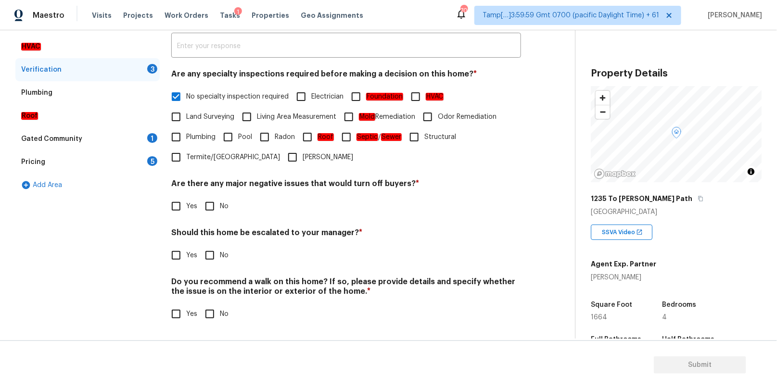
click at [207, 204] on input "No" at bounding box center [210, 206] width 20 height 20
checkbox input "true"
click at [210, 257] on input "No" at bounding box center [210, 255] width 20 height 20
checkbox input "true"
click at [210, 311] on input "No" at bounding box center [210, 315] width 20 height 20
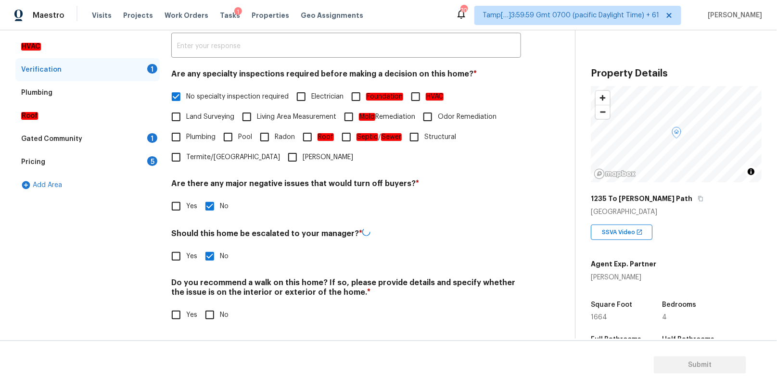
checkbox input "true"
click at [91, 133] on div "Gated Community 1" at bounding box center [87, 138] width 144 height 23
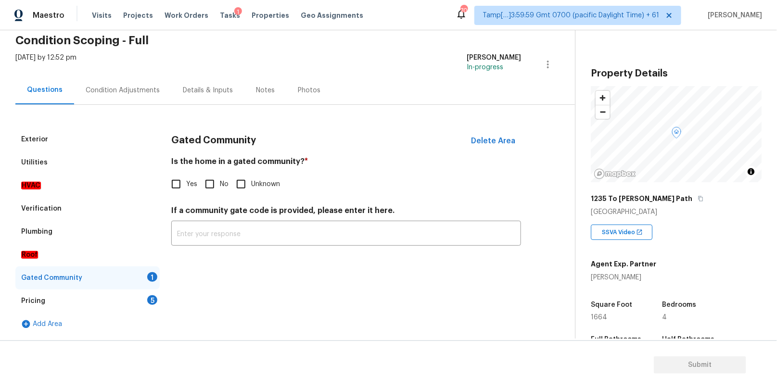
scroll to position [41, 0]
click at [209, 185] on input "No" at bounding box center [210, 184] width 20 height 20
checkbox input "true"
click at [98, 298] on div "Pricing 5" at bounding box center [87, 301] width 144 height 23
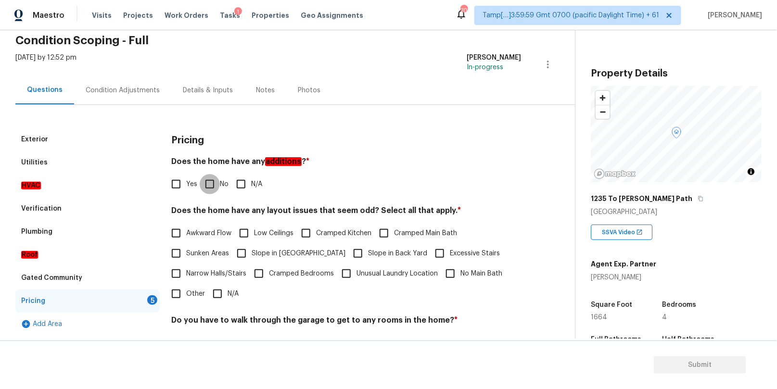
click at [207, 181] on input "No" at bounding box center [210, 184] width 20 height 20
checkbox input "true"
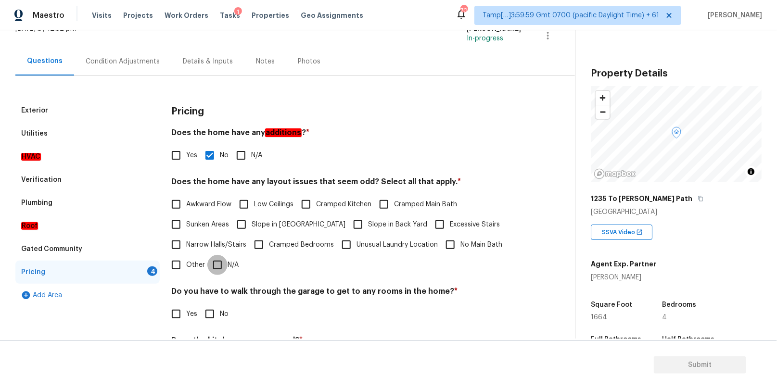
click at [218, 263] on input "N/A" at bounding box center [217, 265] width 20 height 20
checkbox input "true"
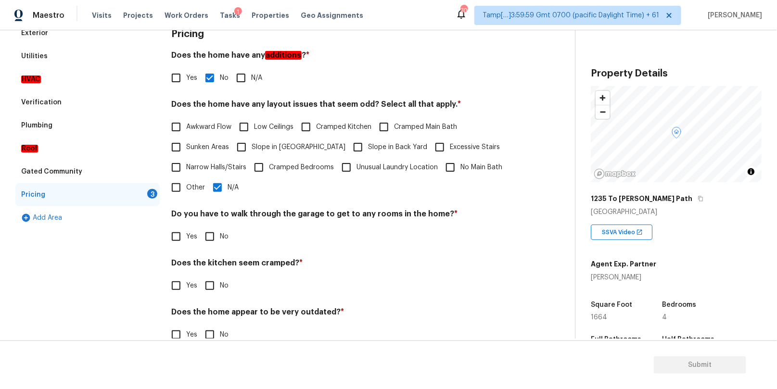
scroll to position [164, 0]
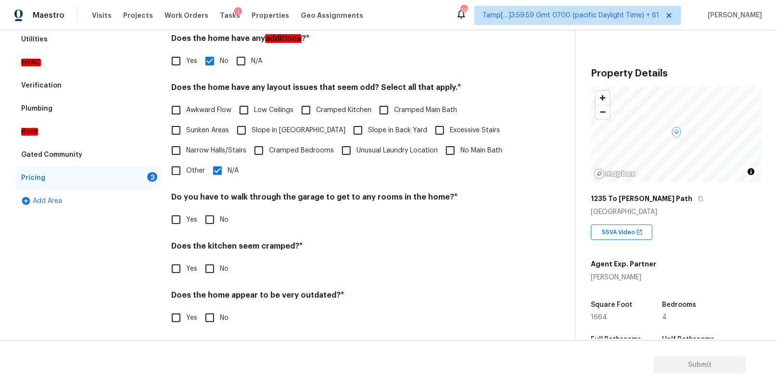
click at [206, 219] on input "No" at bounding box center [210, 220] width 20 height 20
checkbox input "true"
click at [206, 267] on input "No" at bounding box center [210, 270] width 20 height 20
checkbox input "true"
click at [213, 313] on input "No" at bounding box center [210, 318] width 20 height 20
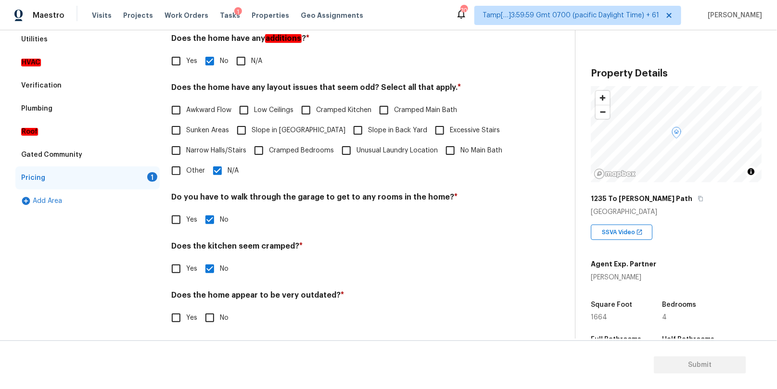
checkbox input "true"
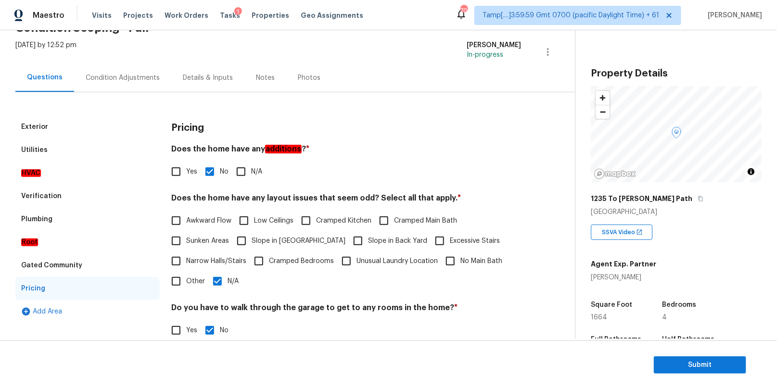
click at [110, 129] on div "Exterior" at bounding box center [87, 126] width 144 height 23
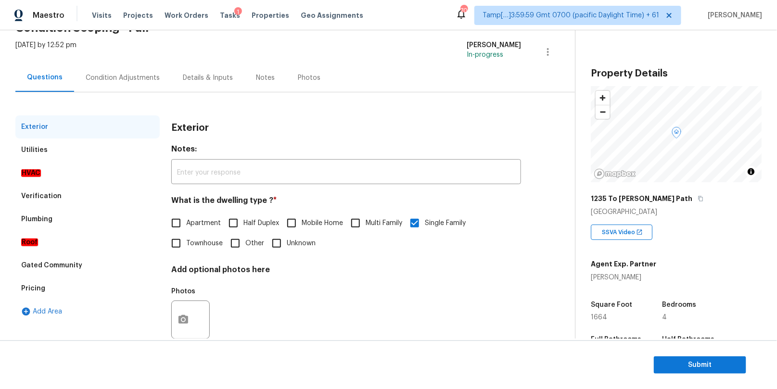
click at [108, 151] on div "Utilities" at bounding box center [87, 150] width 144 height 23
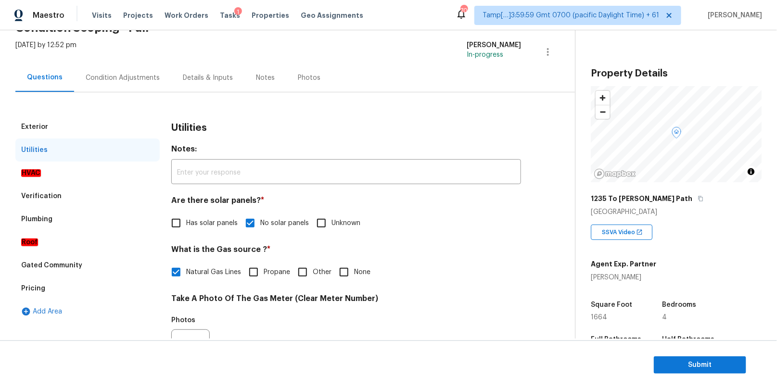
click at [107, 128] on div "Exterior" at bounding box center [87, 126] width 144 height 23
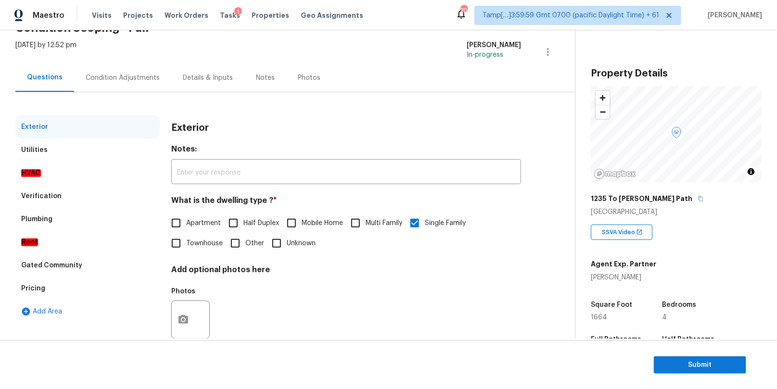
scroll to position [74, 0]
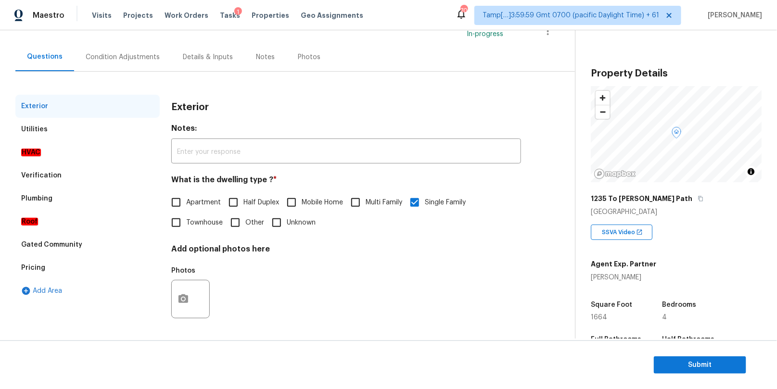
click at [113, 129] on div "Utilities" at bounding box center [87, 129] width 144 height 23
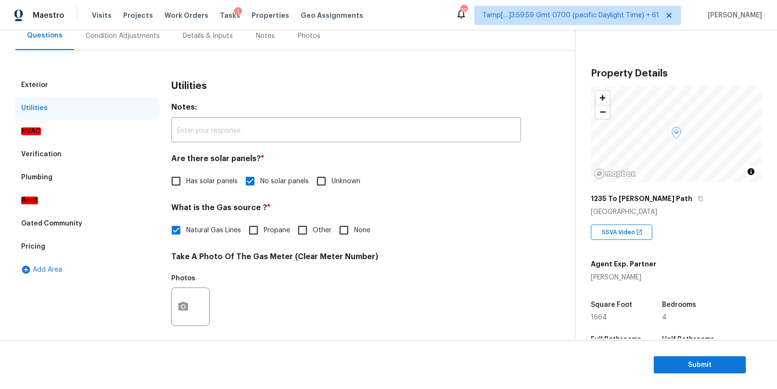
scroll to position [0, 0]
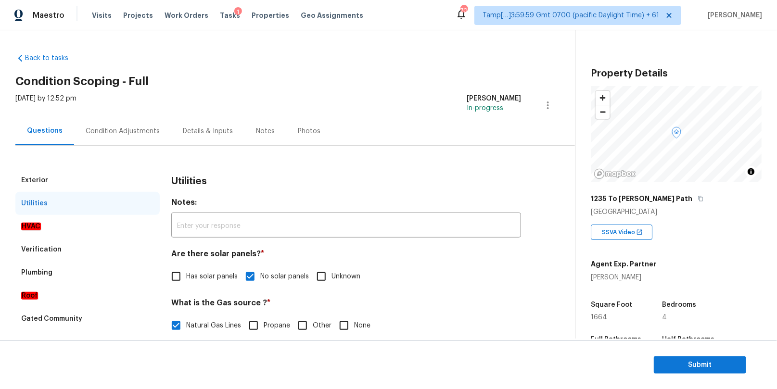
click at [126, 132] on div "Condition Adjustments" at bounding box center [123, 132] width 74 height 10
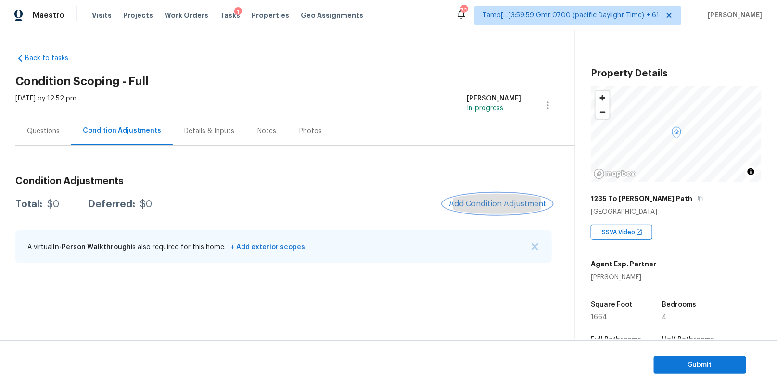
click at [479, 198] on button "Add Condition Adjustment" at bounding box center [497, 204] width 109 height 20
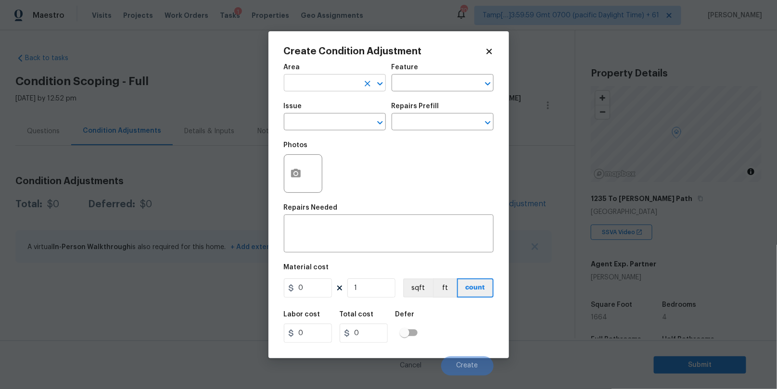
click at [324, 77] on input "text" at bounding box center [321, 83] width 75 height 15
click at [321, 119] on li "Exterior Overall" at bounding box center [335, 122] width 102 height 16
type input "Exterior Overall"
click at [311, 124] on input "text" at bounding box center [321, 122] width 75 height 15
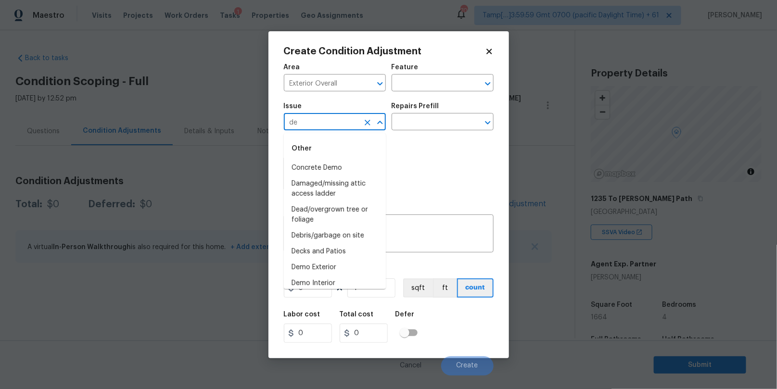
type input "d"
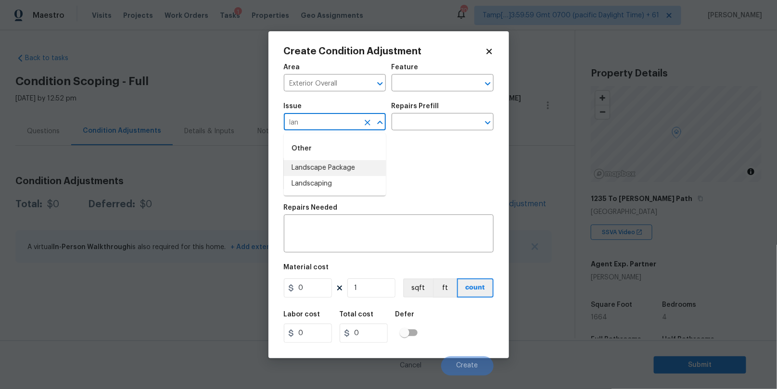
click at [323, 169] on li "Landscape Package" at bounding box center [335, 168] width 102 height 16
type input "Landscape Package"
click at [424, 124] on input "text" at bounding box center [429, 122] width 75 height 15
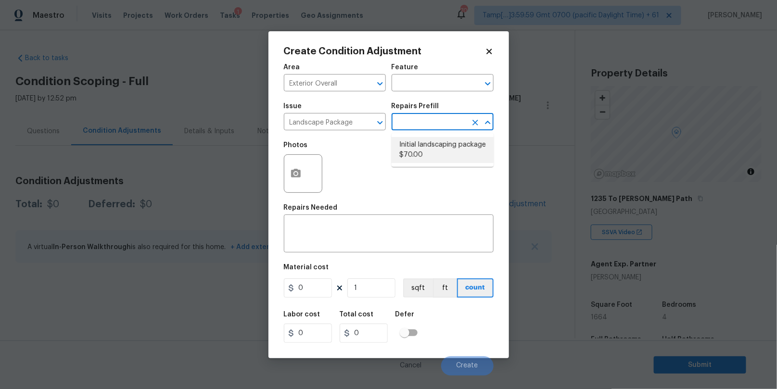
click at [432, 147] on li "Initial landscaping package $70.00" at bounding box center [443, 150] width 102 height 26
type input "Home Readiness Packages"
type textarea "Mowing of grass up to 6" in height. Mow, edge along driveways & sidewalks, trim…"
type input "70"
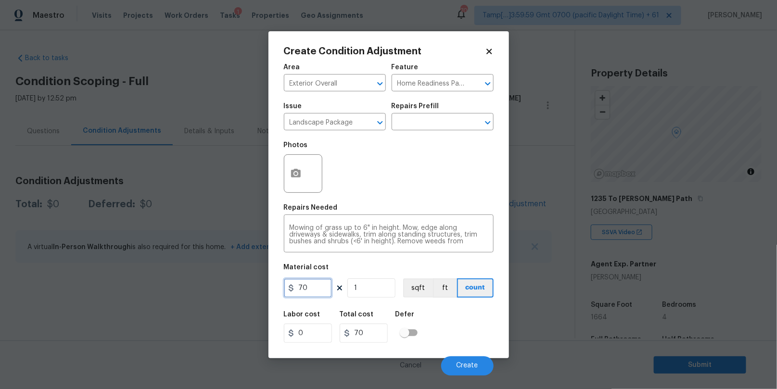
click at [305, 288] on input "70" at bounding box center [308, 288] width 48 height 19
click at [305, 174] on button "button" at bounding box center [295, 174] width 23 height 38
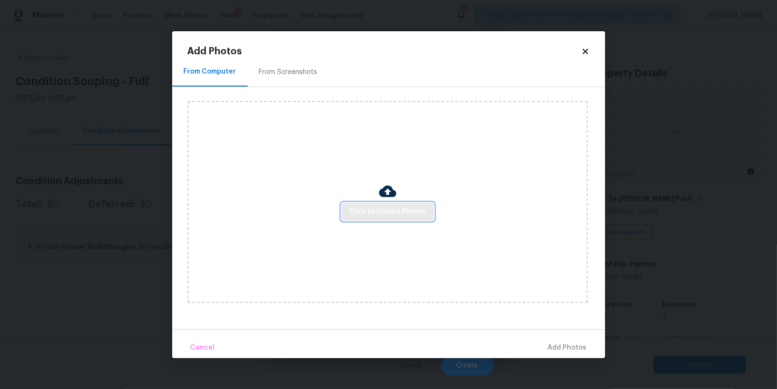
click at [386, 209] on span "Click to Upload Photos" at bounding box center [387, 212] width 77 height 12
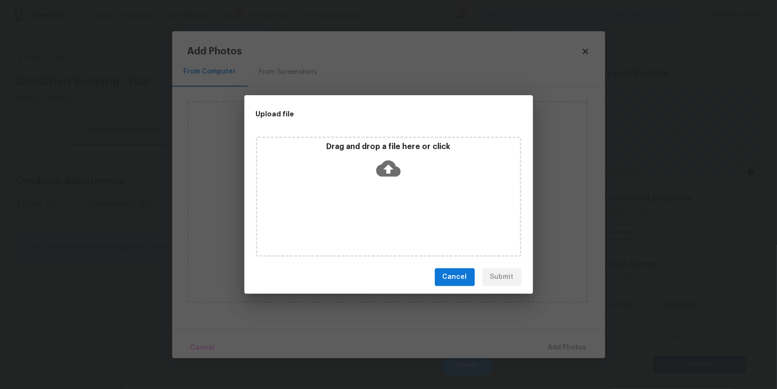
click at [419, 172] on div "Drag and drop a file here or click" at bounding box center [388, 162] width 263 height 41
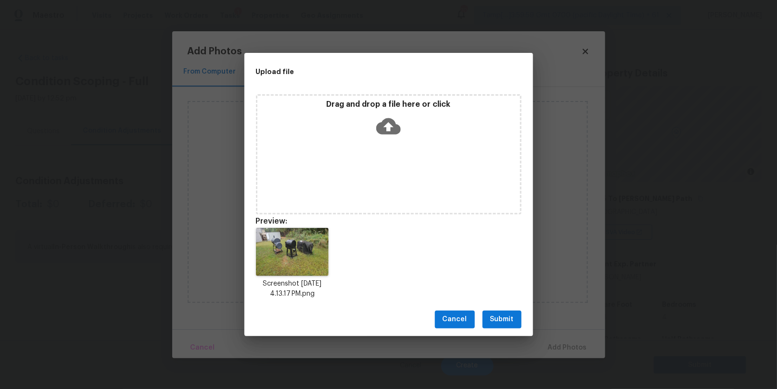
click at [495, 328] on button "Submit" at bounding box center [502, 320] width 39 height 18
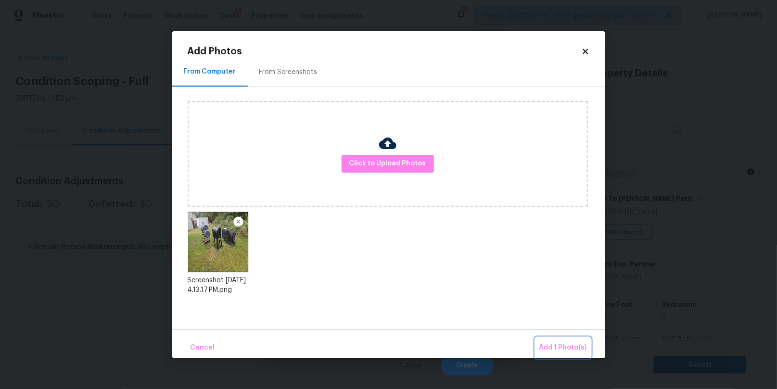
click at [568, 347] on span "Add 1 Photo(s)" at bounding box center [563, 348] width 48 height 12
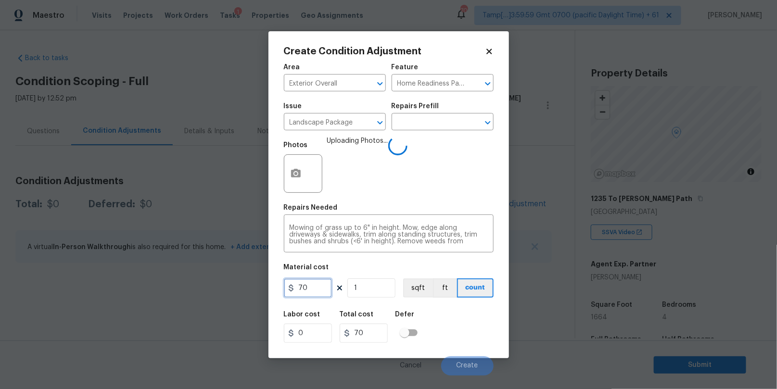
click at [303, 288] on input "70" at bounding box center [308, 288] width 48 height 19
type input "300"
click at [491, 326] on div "Labor cost 0 Total cost 300 Defer" at bounding box center [389, 326] width 210 height 43
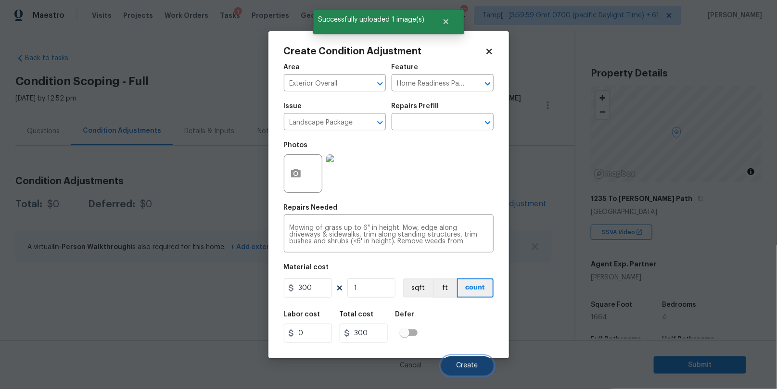
click at [462, 368] on span "Create" at bounding box center [468, 365] width 22 height 7
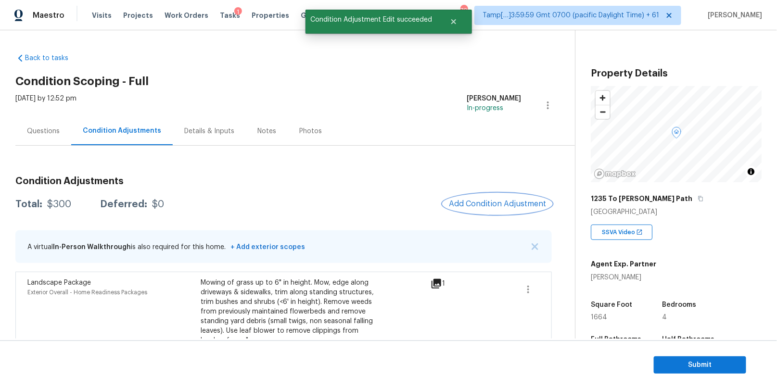
click at [491, 203] on span "Add Condition Adjustment" at bounding box center [497, 204] width 97 height 9
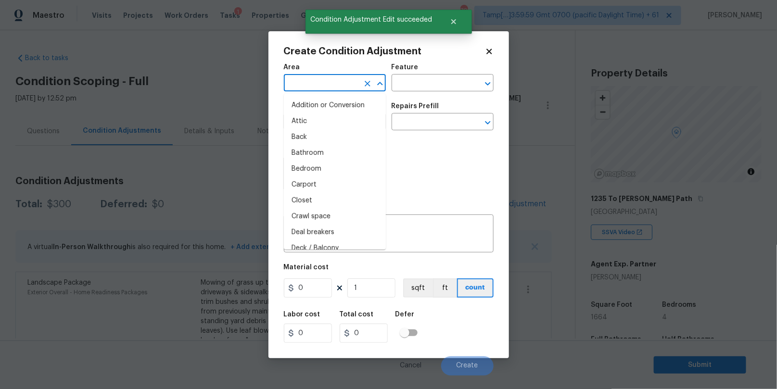
click at [322, 86] on input "text" at bounding box center [321, 83] width 75 height 15
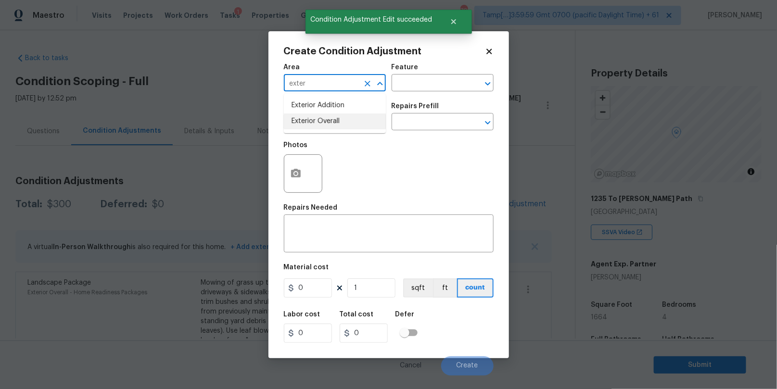
click at [311, 125] on li "Exterior Overall" at bounding box center [335, 122] width 102 height 16
type input "Exterior Overall"
click at [312, 123] on input "text" at bounding box center [321, 122] width 75 height 15
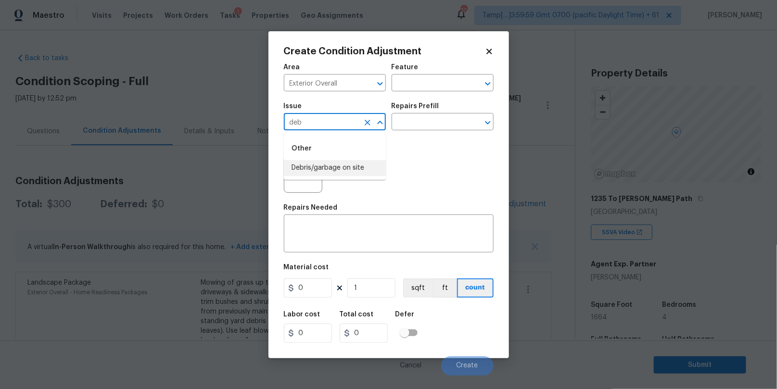
click at [313, 176] on ul "Other Debris/garbage on site" at bounding box center [335, 156] width 102 height 47
click at [318, 168] on li "Debris/garbage on site" at bounding box center [335, 168] width 102 height 16
type input "Debris/garbage on site"
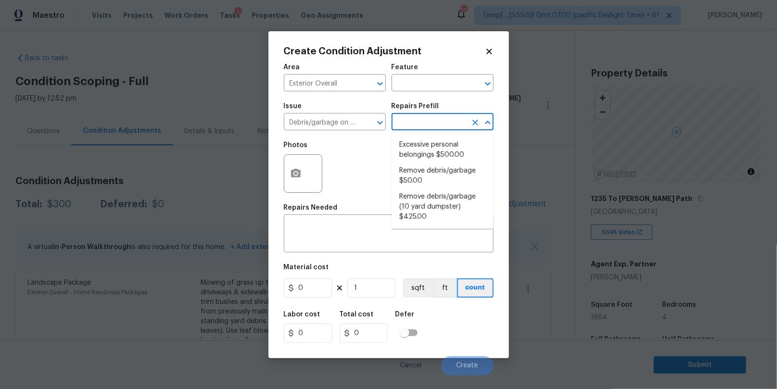
click at [418, 119] on input "text" at bounding box center [429, 122] width 75 height 15
click at [425, 203] on li "Remove debris/garbage (10 yard dumpster) $425.00" at bounding box center [443, 207] width 102 height 36
type textarea "Remove debris/garbage and haul away to legal disposal facility (10 yd dumpster)"
type input "425"
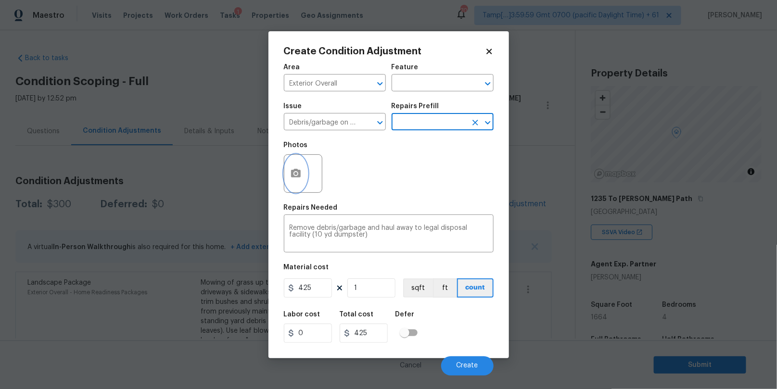
click at [292, 176] on icon "button" at bounding box center [296, 173] width 10 height 9
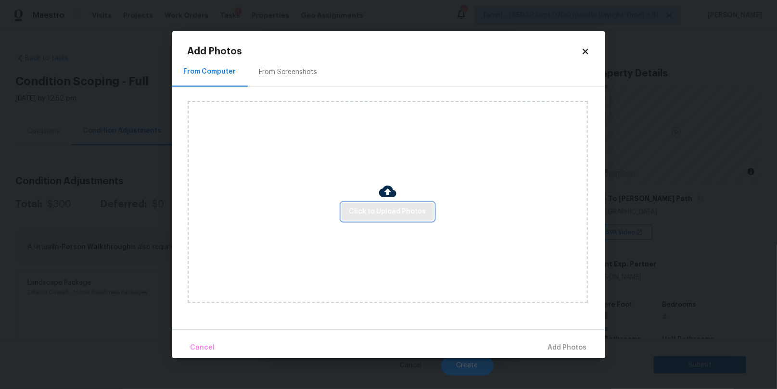
click at [360, 211] on span "Click to Upload Photos" at bounding box center [387, 212] width 77 height 12
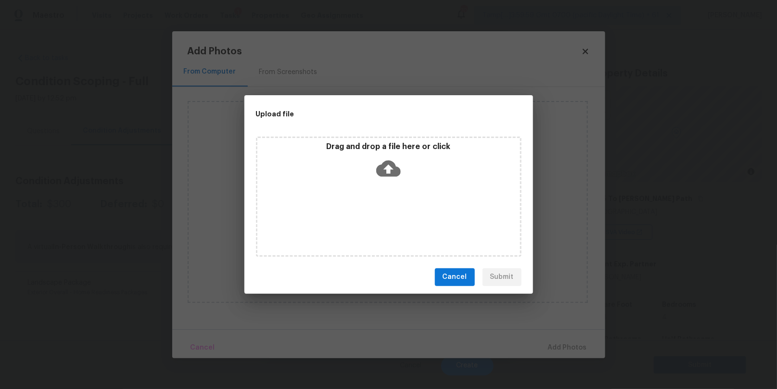
click at [391, 169] on icon at bounding box center [388, 168] width 25 height 16
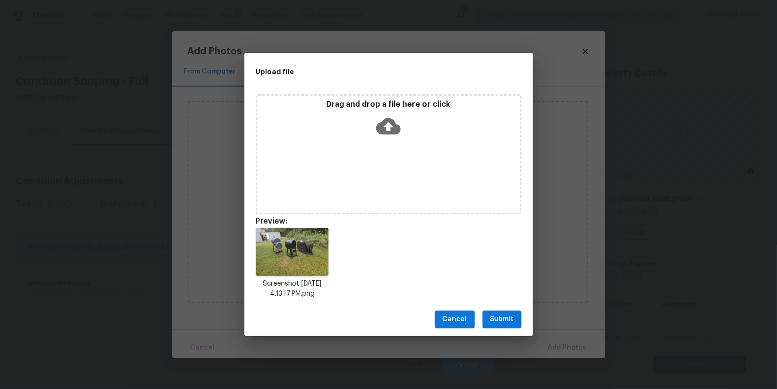
click at [501, 315] on span "Submit" at bounding box center [502, 320] width 24 height 12
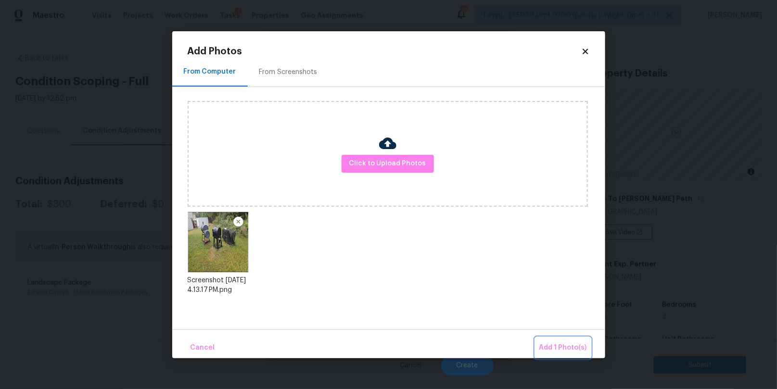
click at [566, 344] on span "Add 1 Photo(s)" at bounding box center [563, 348] width 48 height 12
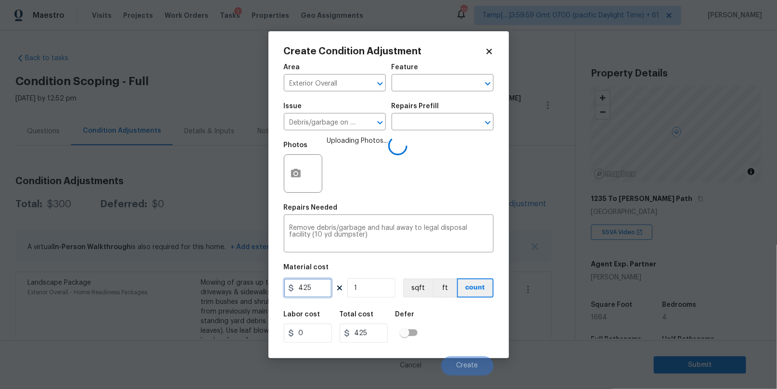
click at [308, 289] on input "425" at bounding box center [308, 288] width 48 height 19
type input "200"
click at [475, 326] on div "Labor cost 0 Total cost 200 Defer" at bounding box center [389, 326] width 210 height 43
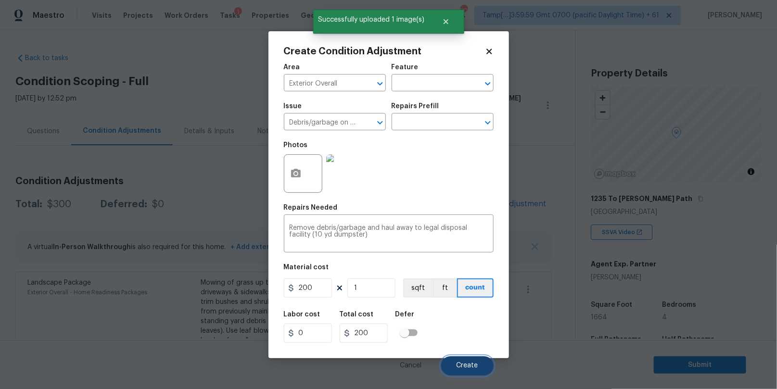
click at [468, 371] on button "Create" at bounding box center [467, 365] width 52 height 19
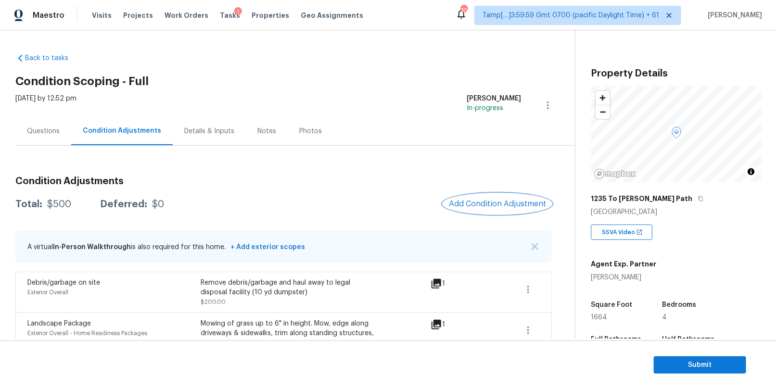
scroll to position [66, 0]
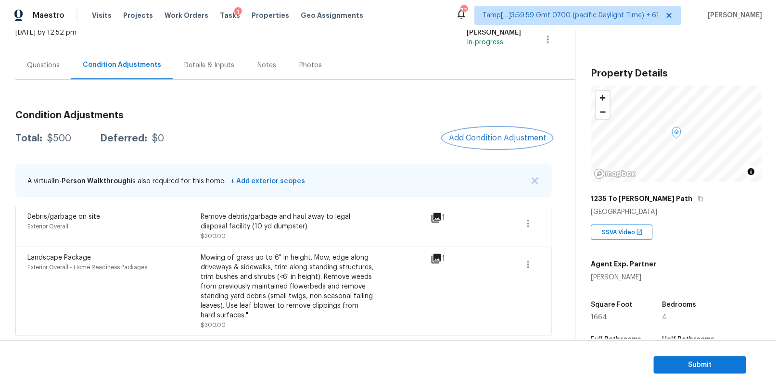
click at [482, 139] on span "Add Condition Adjustment" at bounding box center [497, 138] width 97 height 9
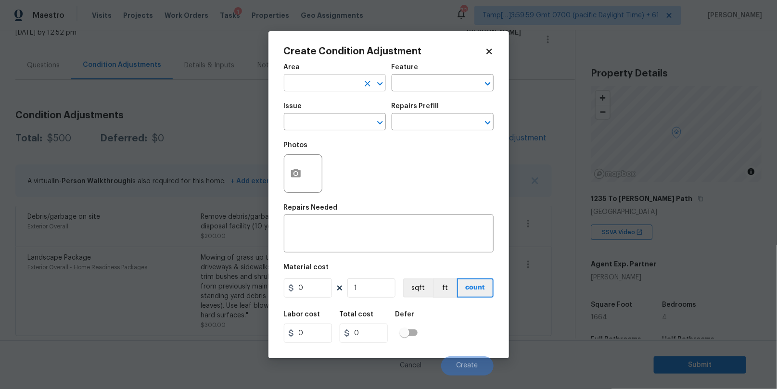
click at [346, 83] on input "text" at bounding box center [321, 83] width 75 height 15
click at [330, 118] on li "Interior Overall" at bounding box center [335, 122] width 102 height 16
type input "Interior Overall"
click at [314, 124] on input "text" at bounding box center [321, 122] width 75 height 15
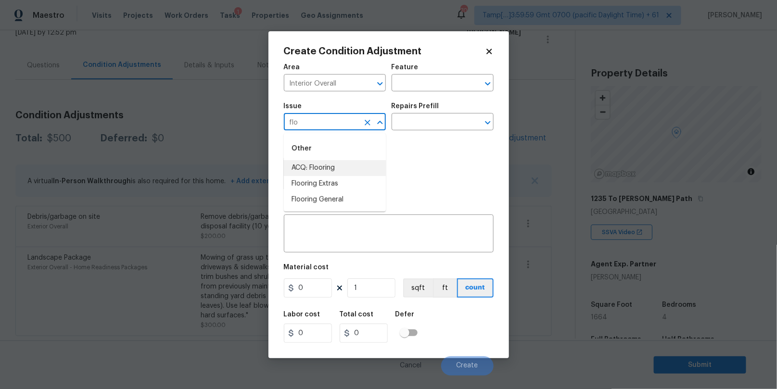
click at [315, 171] on li "ACQ: Flooring" at bounding box center [335, 168] width 102 height 16
type input "ACQ: Flooring"
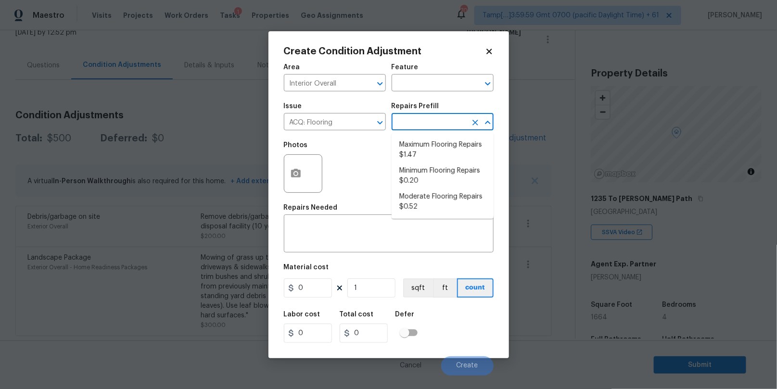
click at [418, 124] on input "text" at bounding box center [429, 122] width 75 height 15
click at [421, 195] on li "Moderate Flooring Repairs $0.52" at bounding box center [443, 202] width 102 height 26
type input "Acquisition"
type textarea "Acquisition Scope: Moderate flooring repairs"
type input "0.52"
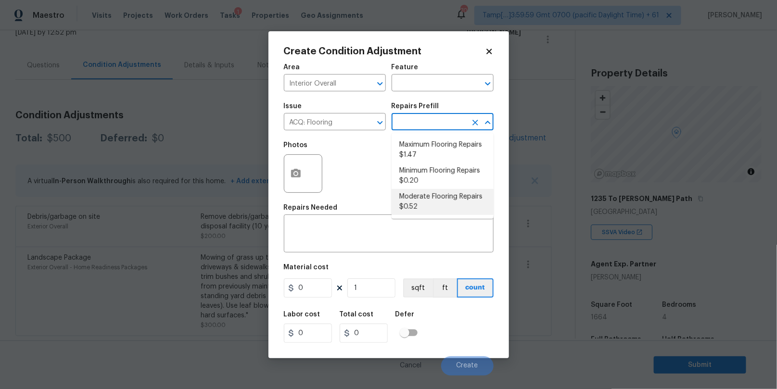
type input "0.52"
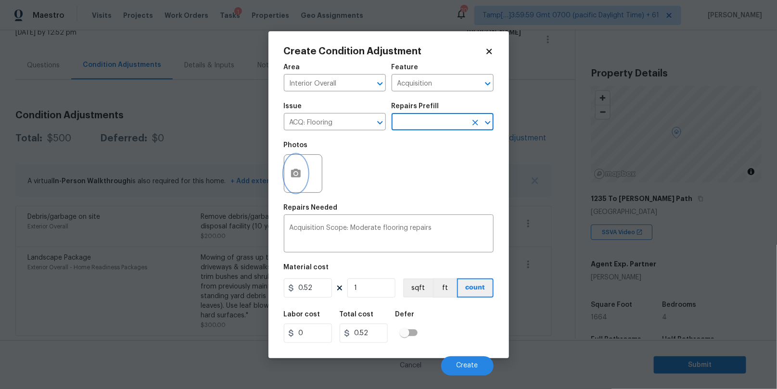
click at [297, 176] on icon "button" at bounding box center [296, 174] width 12 height 12
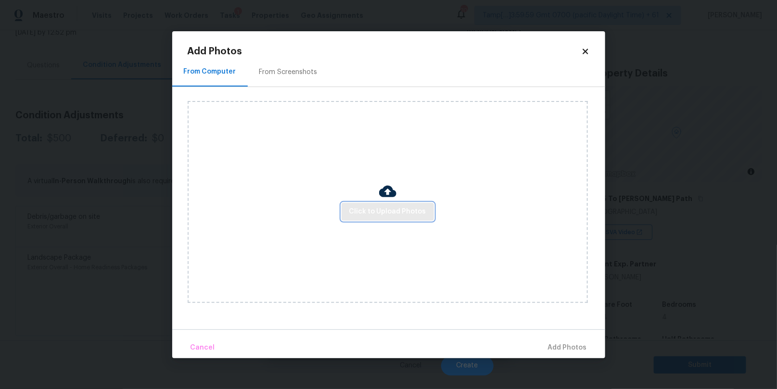
click at [376, 213] on span "Click to Upload Photos" at bounding box center [387, 212] width 77 height 12
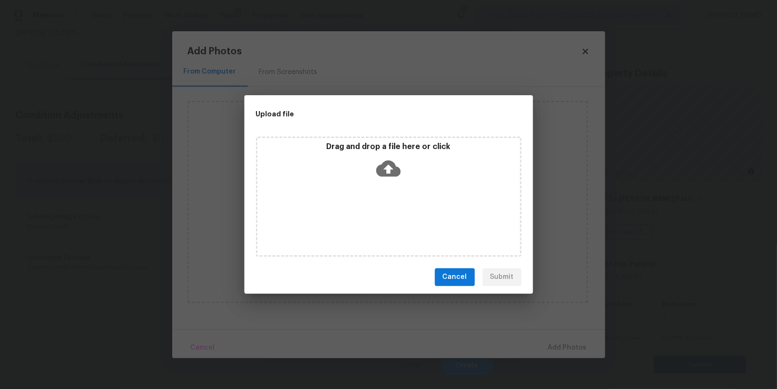
click at [395, 164] on icon at bounding box center [388, 168] width 25 height 16
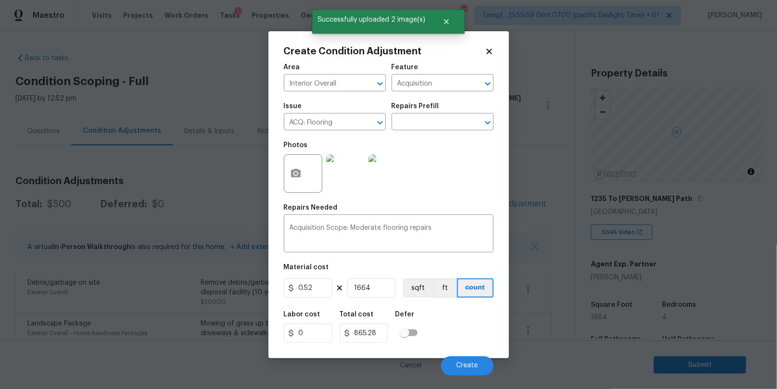
scroll to position [66, 0]
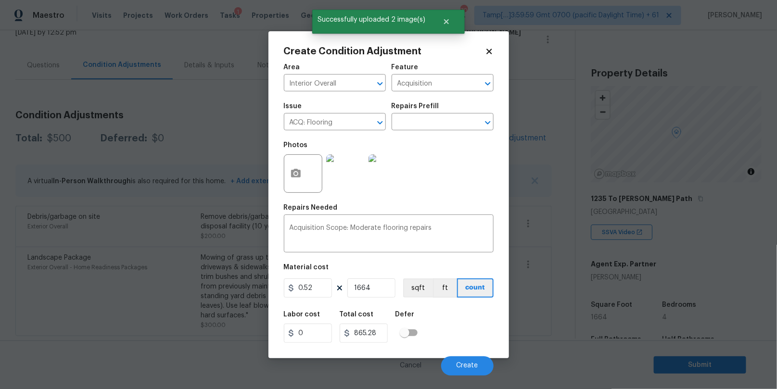
type input "1664"
click at [446, 316] on div "Labor cost 0 Total cost 865.28 Defer" at bounding box center [389, 326] width 210 height 43
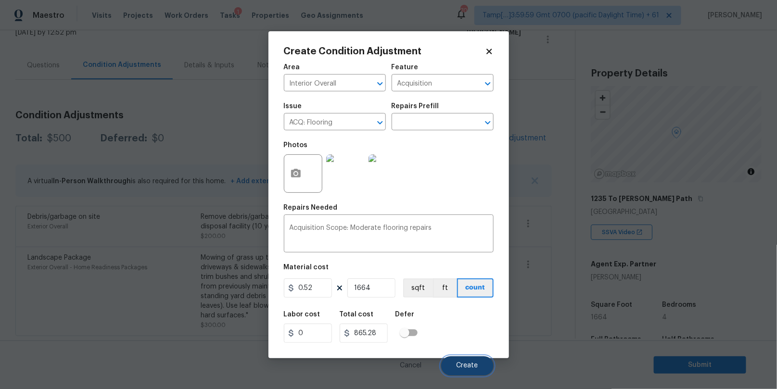
click at [460, 366] on span "Create" at bounding box center [468, 365] width 22 height 7
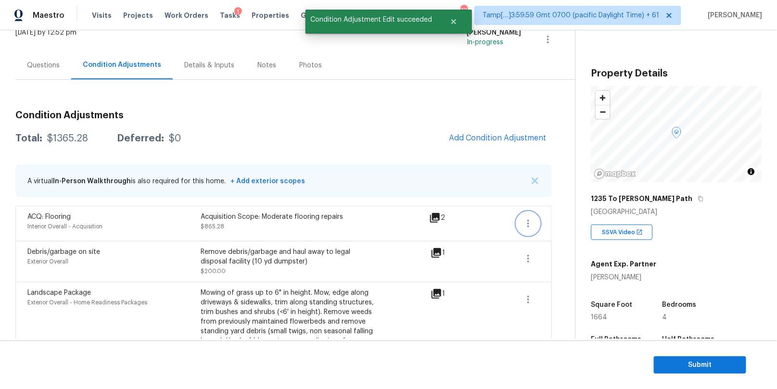
click at [532, 220] on icon "button" at bounding box center [528, 224] width 12 height 12
click at [572, 218] on div "Edit" at bounding box center [583, 221] width 75 height 10
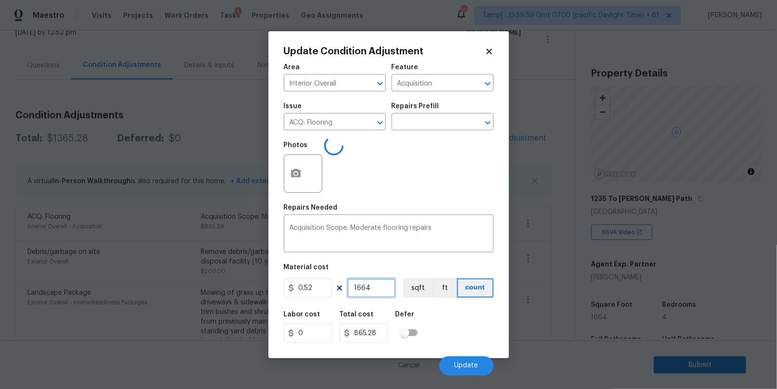
click at [362, 288] on input "1664" at bounding box center [371, 288] width 48 height 19
click at [460, 361] on button "Update" at bounding box center [466, 365] width 54 height 19
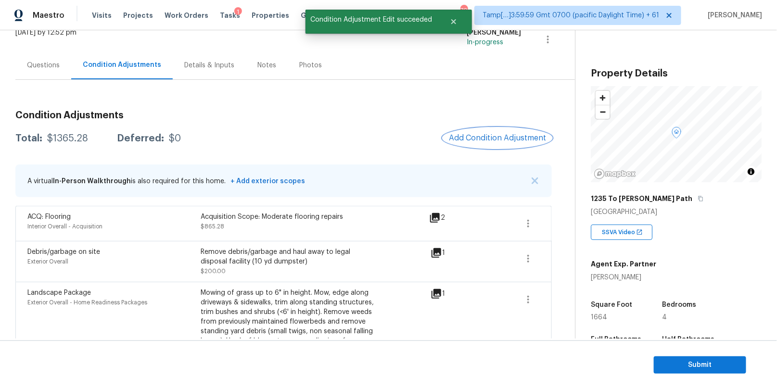
click at [508, 135] on span "Add Condition Adjustment" at bounding box center [497, 138] width 97 height 9
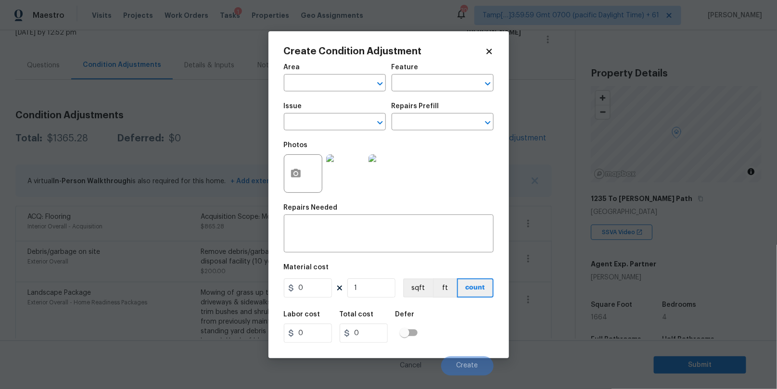
click at [489, 52] on icon at bounding box center [488, 51] width 5 height 5
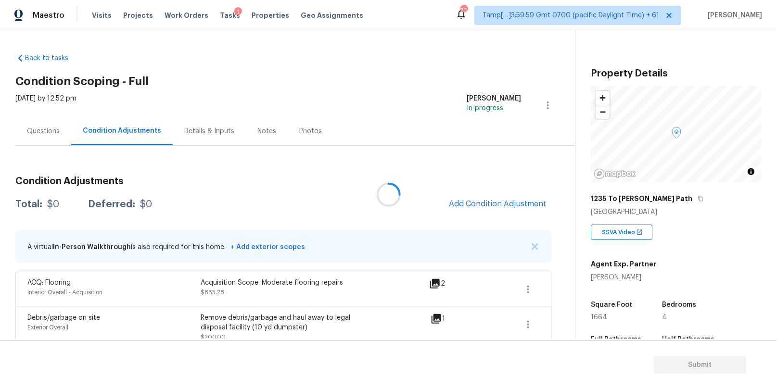
click at [471, 204] on div at bounding box center [388, 194] width 777 height 389
click at [470, 201] on span "Add Condition Adjustment" at bounding box center [497, 204] width 97 height 9
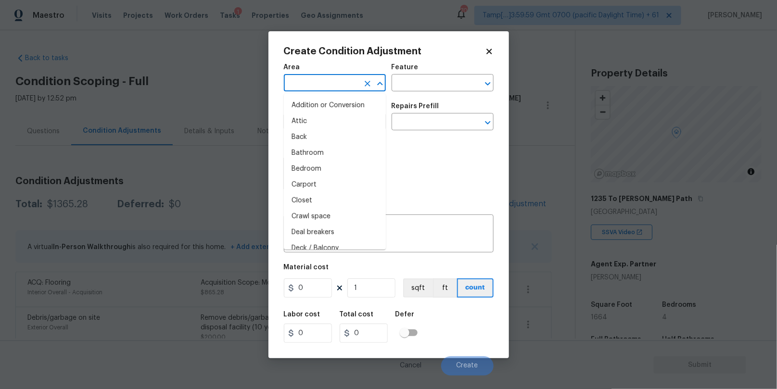
click at [343, 76] on input "text" at bounding box center [321, 83] width 75 height 15
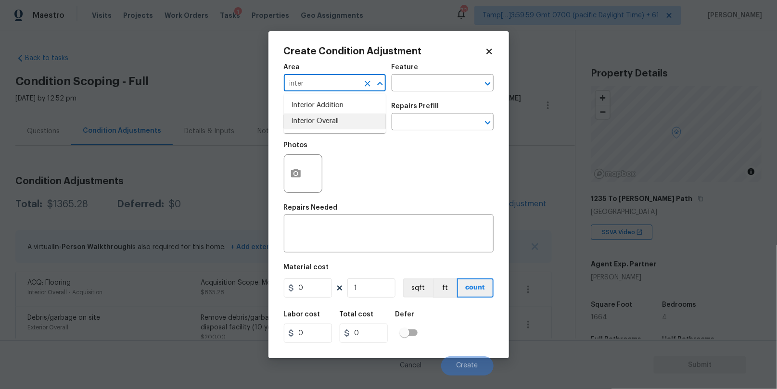
click at [341, 122] on li "Interior Overall" at bounding box center [335, 122] width 102 height 16
type input "Interior Overall"
click at [331, 120] on input "text" at bounding box center [321, 122] width 75 height 15
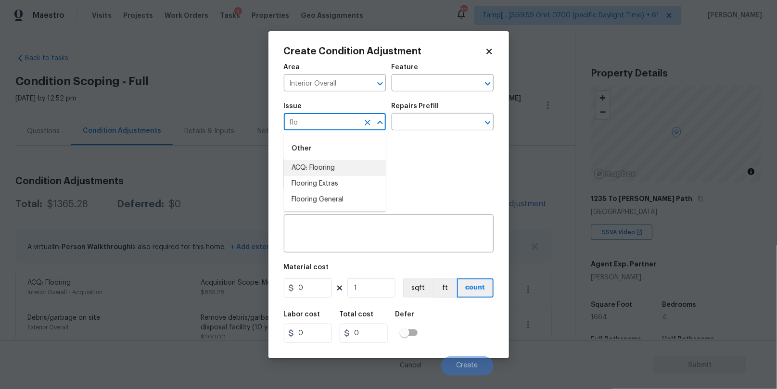
click at [340, 167] on li "ACQ: Flooring" at bounding box center [335, 168] width 102 height 16
click at [421, 114] on div "Repairs Prefill" at bounding box center [443, 109] width 102 height 13
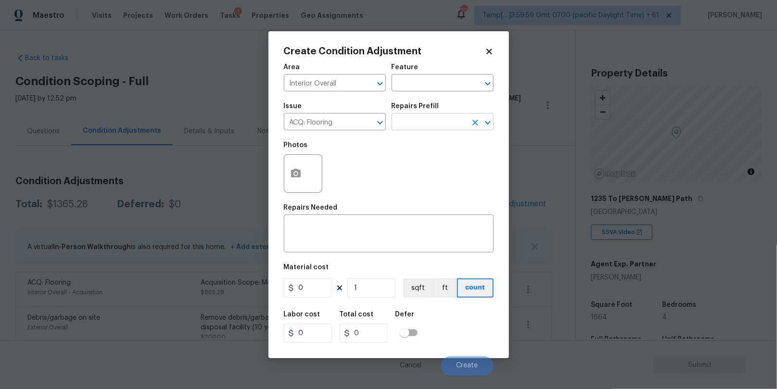
click at [420, 121] on input "text" at bounding box center [429, 122] width 75 height 15
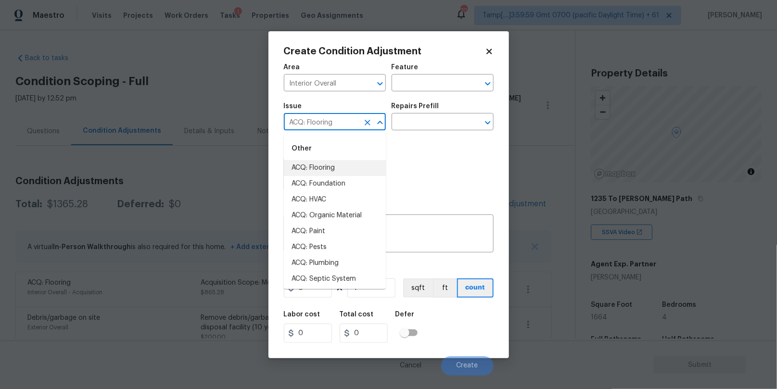
click at [325, 123] on input "ACQ: Flooring" at bounding box center [321, 122] width 75 height 15
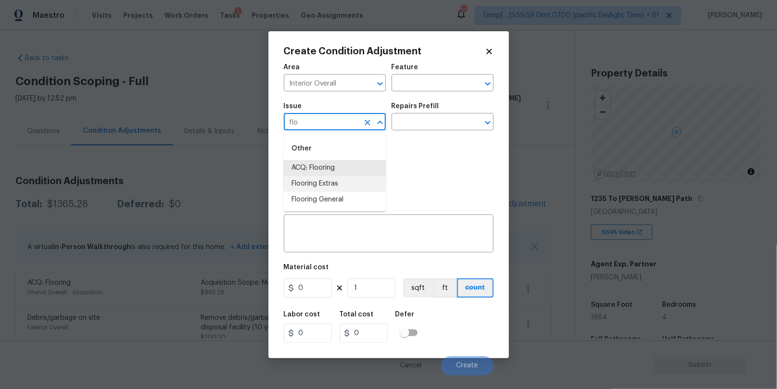
click at [322, 178] on li "Flooring Extras" at bounding box center [335, 184] width 102 height 16
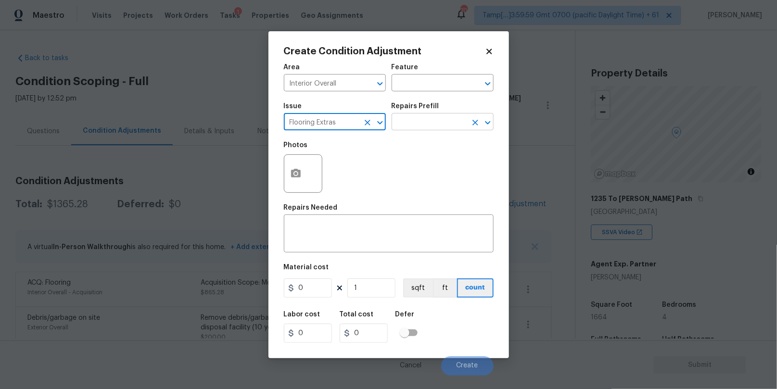
click at [415, 123] on input "text" at bounding box center [429, 122] width 75 height 15
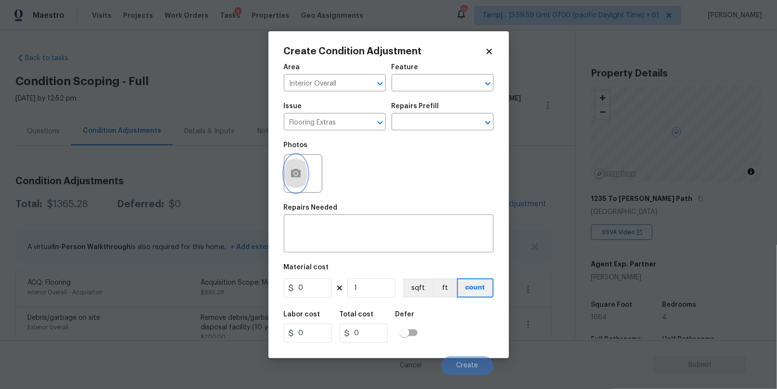
click at [297, 184] on button "button" at bounding box center [295, 174] width 23 height 38
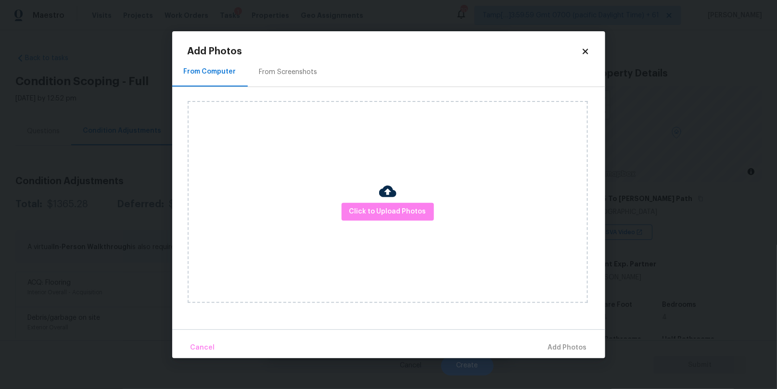
click at [578, 51] on h2 "Add Photos" at bounding box center [385, 52] width 394 height 10
click at [589, 47] on icon at bounding box center [585, 51] width 9 height 9
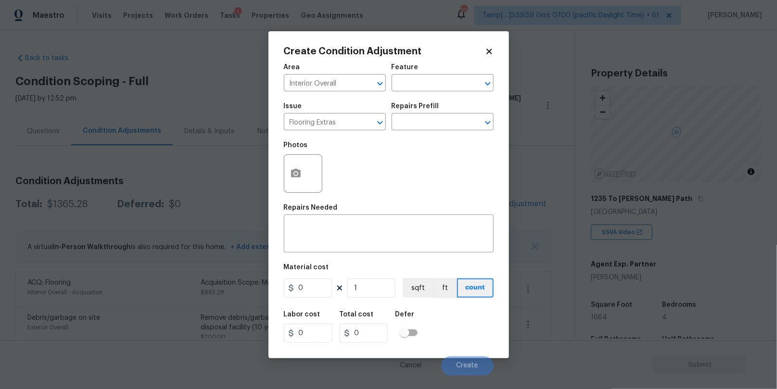
click at [311, 113] on div "Issue" at bounding box center [335, 109] width 102 height 13
click at [311, 117] on input "Flooring Extras" at bounding box center [321, 122] width 75 height 15
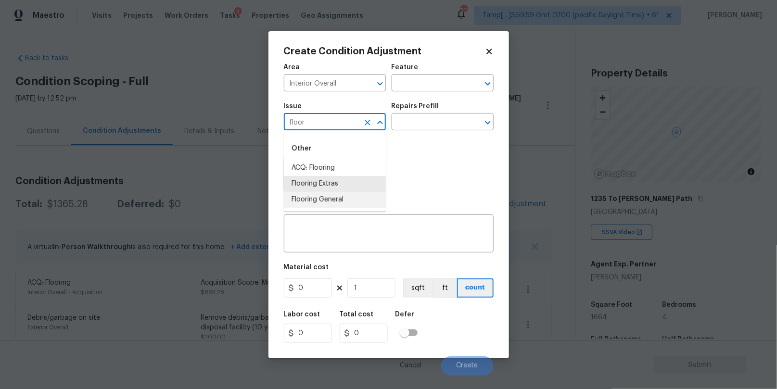
click at [313, 198] on li "Flooring General" at bounding box center [335, 200] width 102 height 16
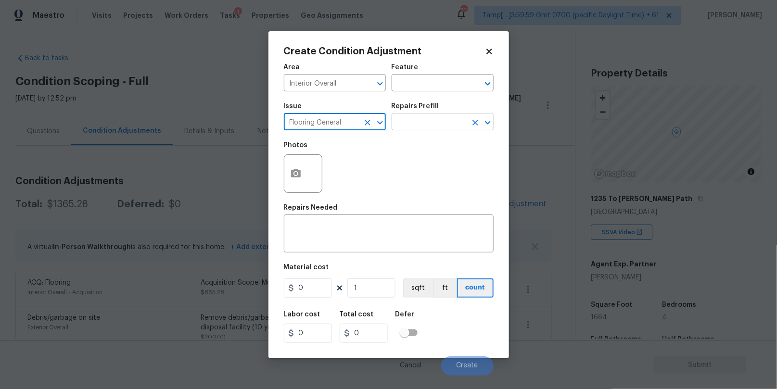
type input "Flooring General"
click at [416, 122] on input "text" at bounding box center [429, 122] width 75 height 15
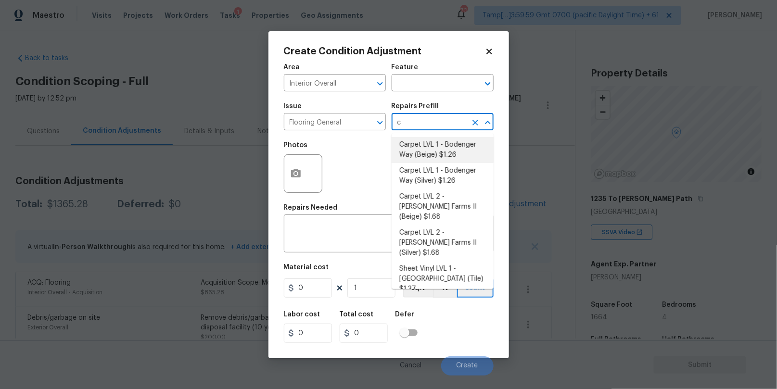
type input "ca"
click at [435, 145] on li "Carpet LVL 1 - Bodenger Way (Beige) $1.26" at bounding box center [443, 150] width 102 height 26
type input "Overall Flooring"
type textarea "Install new carpet. (Bodenger Way 749 Bird Bath, Beige) at all previously carpe…"
type input "1.26"
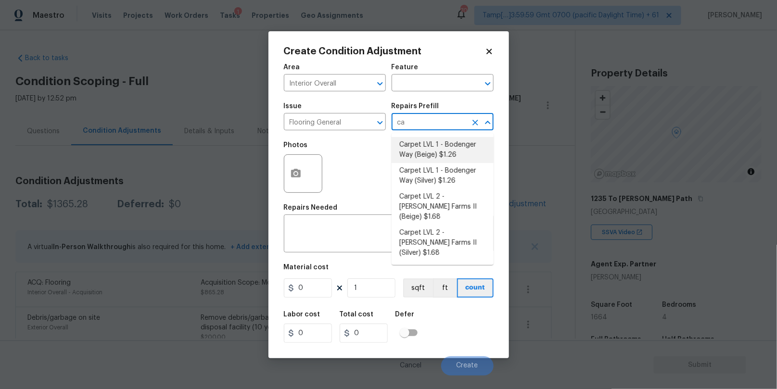
type input "1.26"
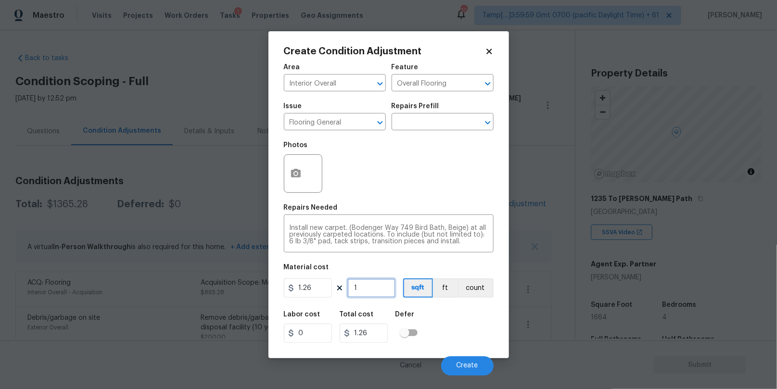
click at [368, 291] on input "1" at bounding box center [371, 288] width 48 height 19
type input "0"
type input "9"
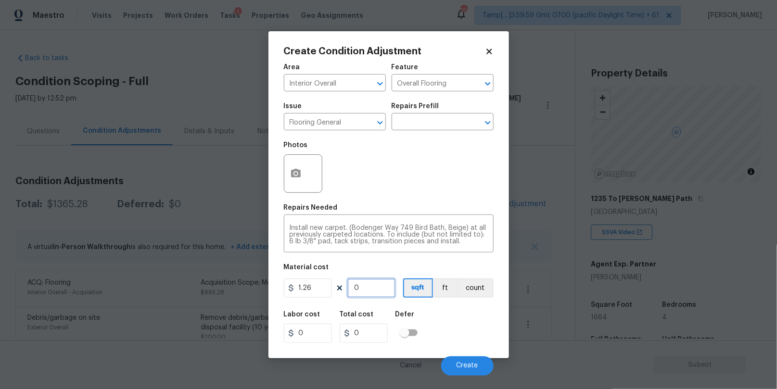
type input "11.34"
type input "0"
type input "8"
type input "10.08"
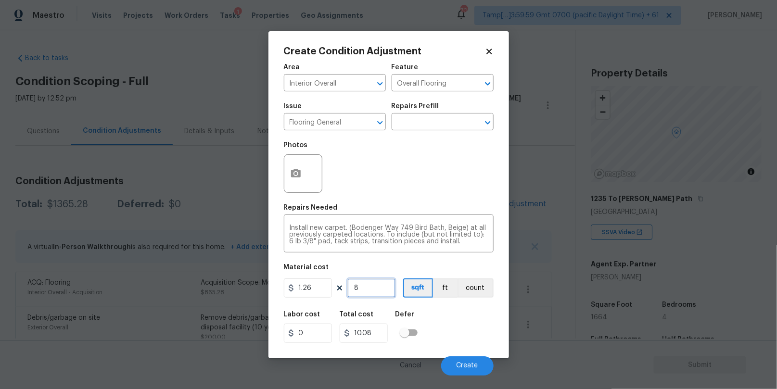
type input "80"
type input "100.8"
type input "800"
type input "1008"
type input "800"
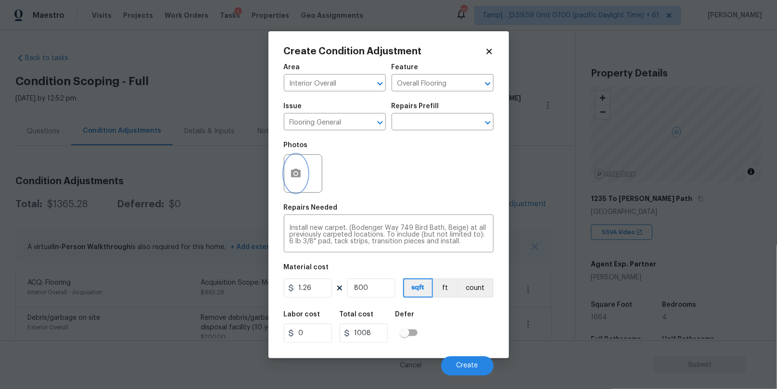
click at [301, 164] on button "button" at bounding box center [295, 174] width 23 height 38
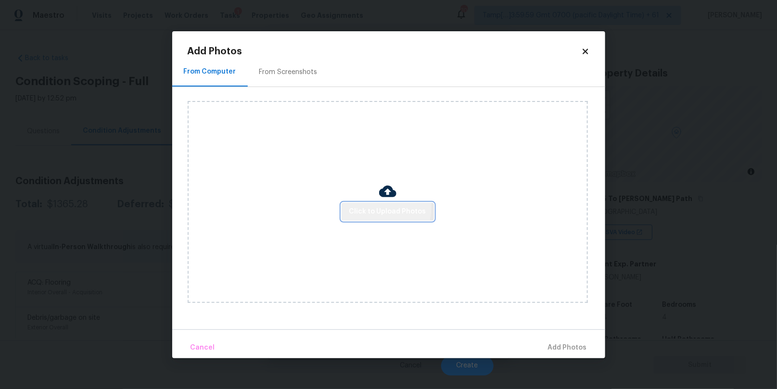
click at [356, 206] on span "Click to Upload Photos" at bounding box center [387, 212] width 77 height 12
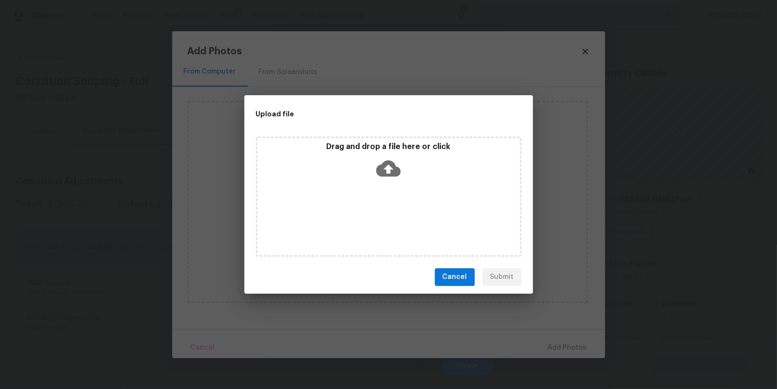
click at [390, 156] on icon at bounding box center [388, 168] width 25 height 25
